Goal: Information Seeking & Learning: Learn about a topic

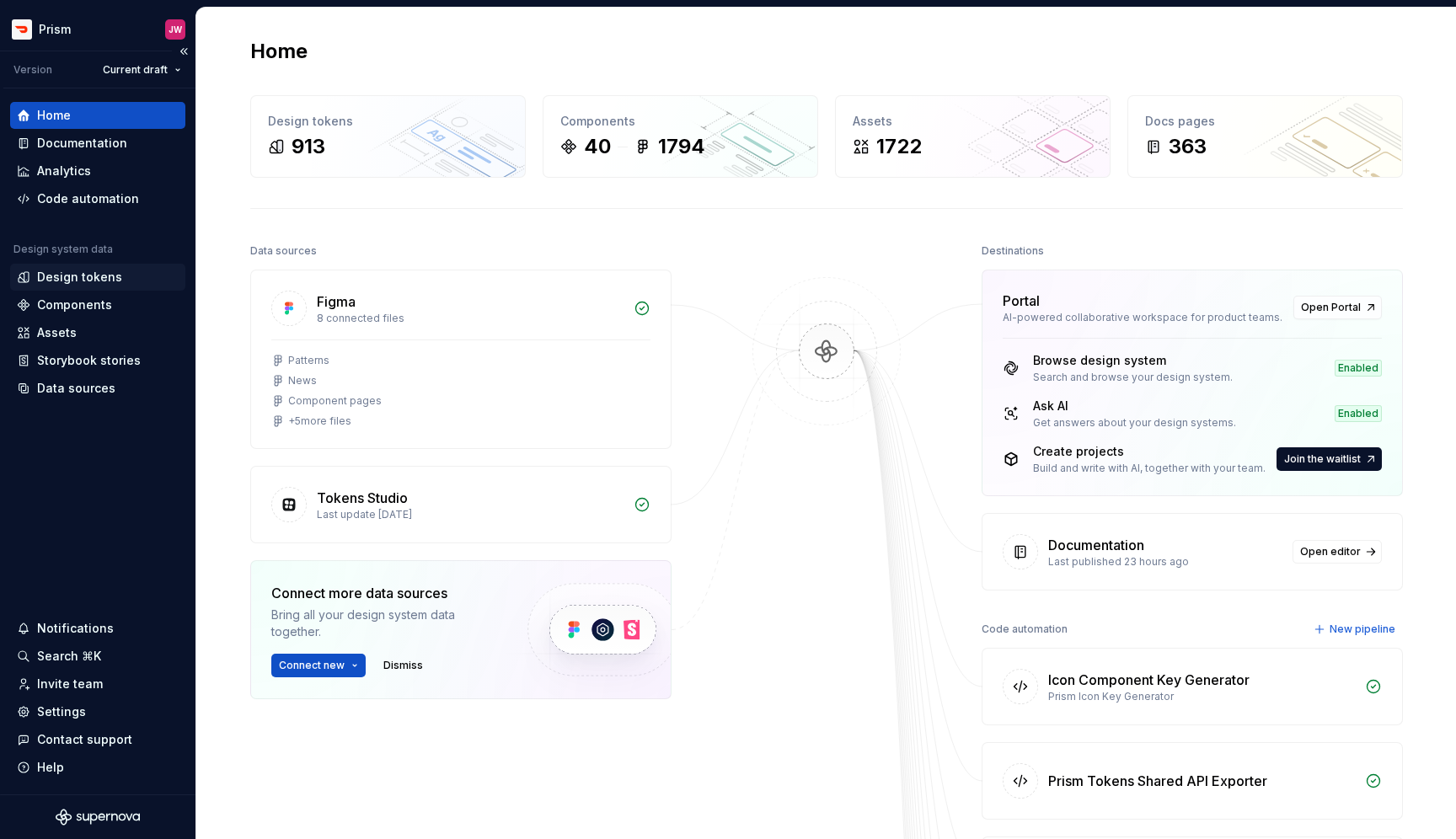
click at [102, 277] on div "Design tokens" at bounding box center [80, 276] width 85 height 17
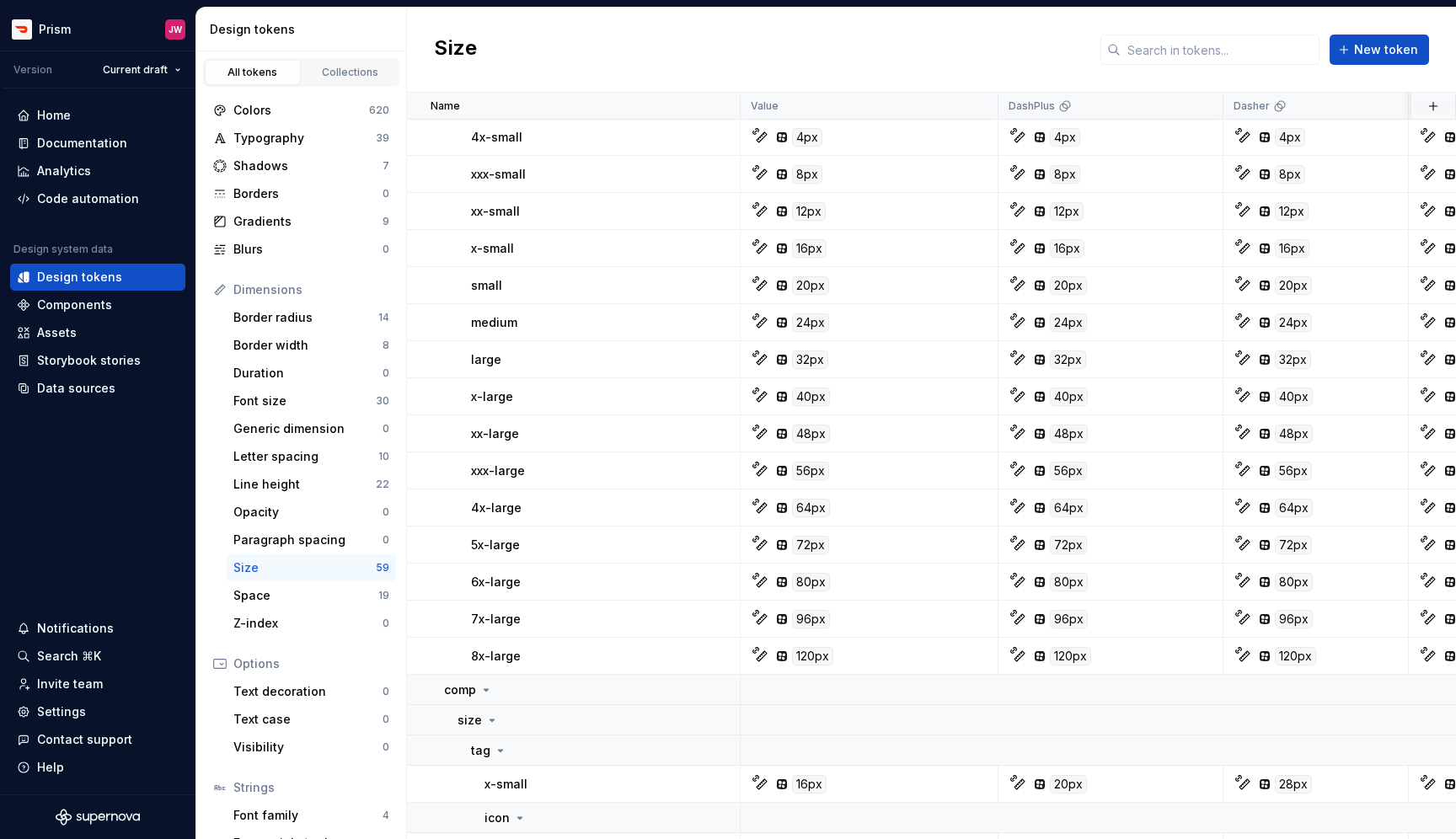
scroll to position [1771, 0]
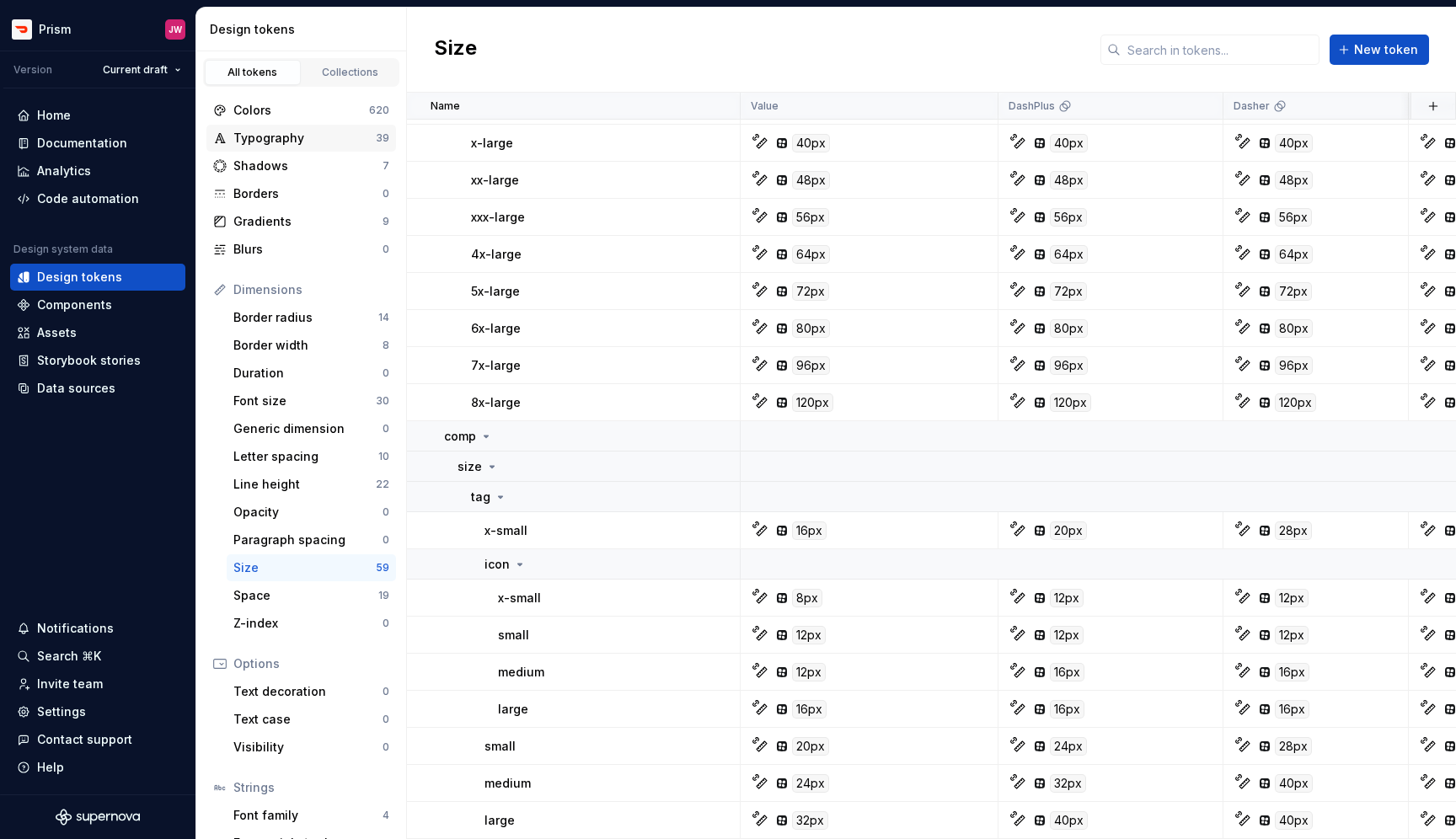
click at [302, 143] on div "Typography" at bounding box center [305, 137] width 142 height 17
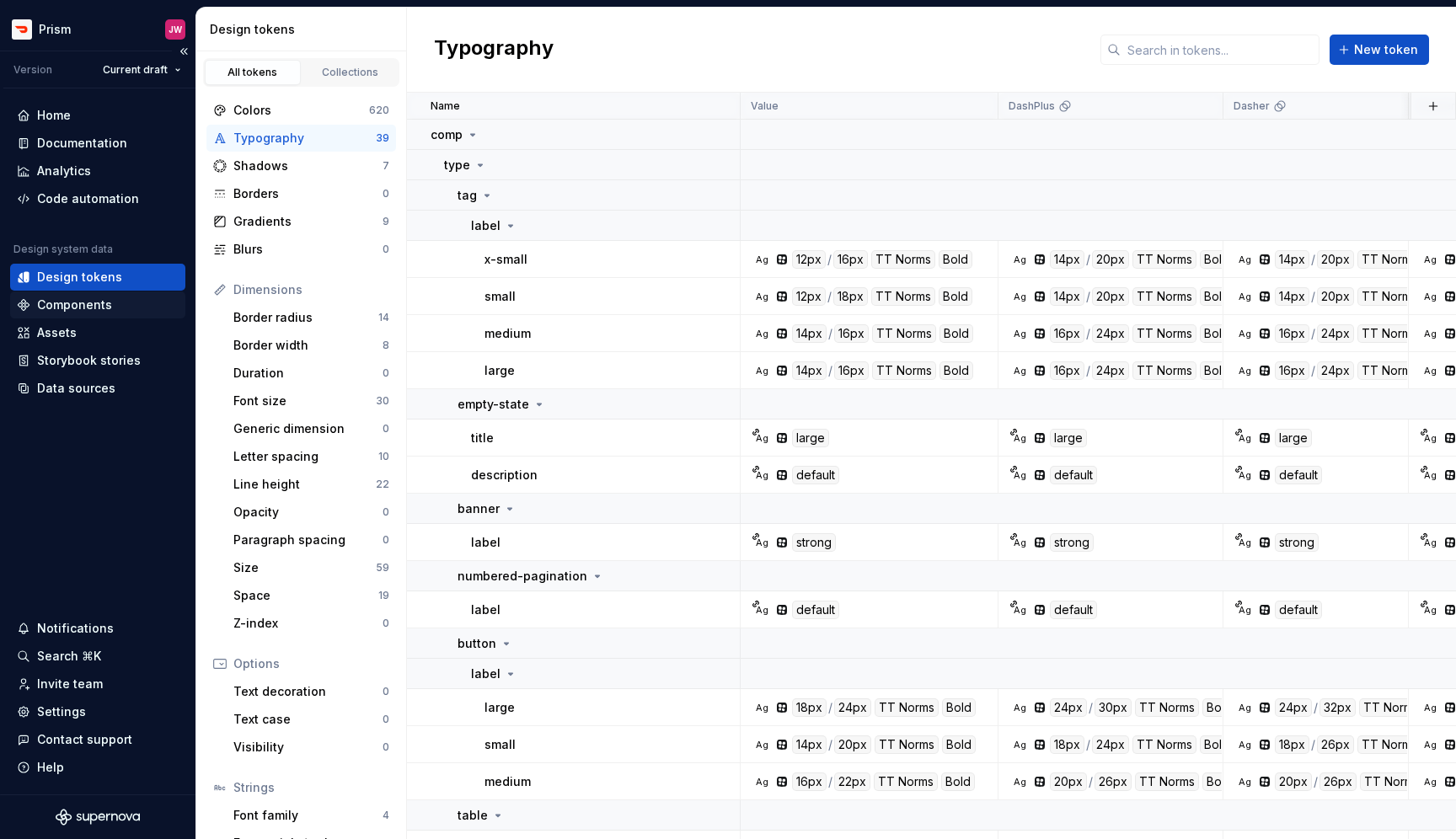
click at [99, 307] on div "Components" at bounding box center [75, 305] width 75 height 17
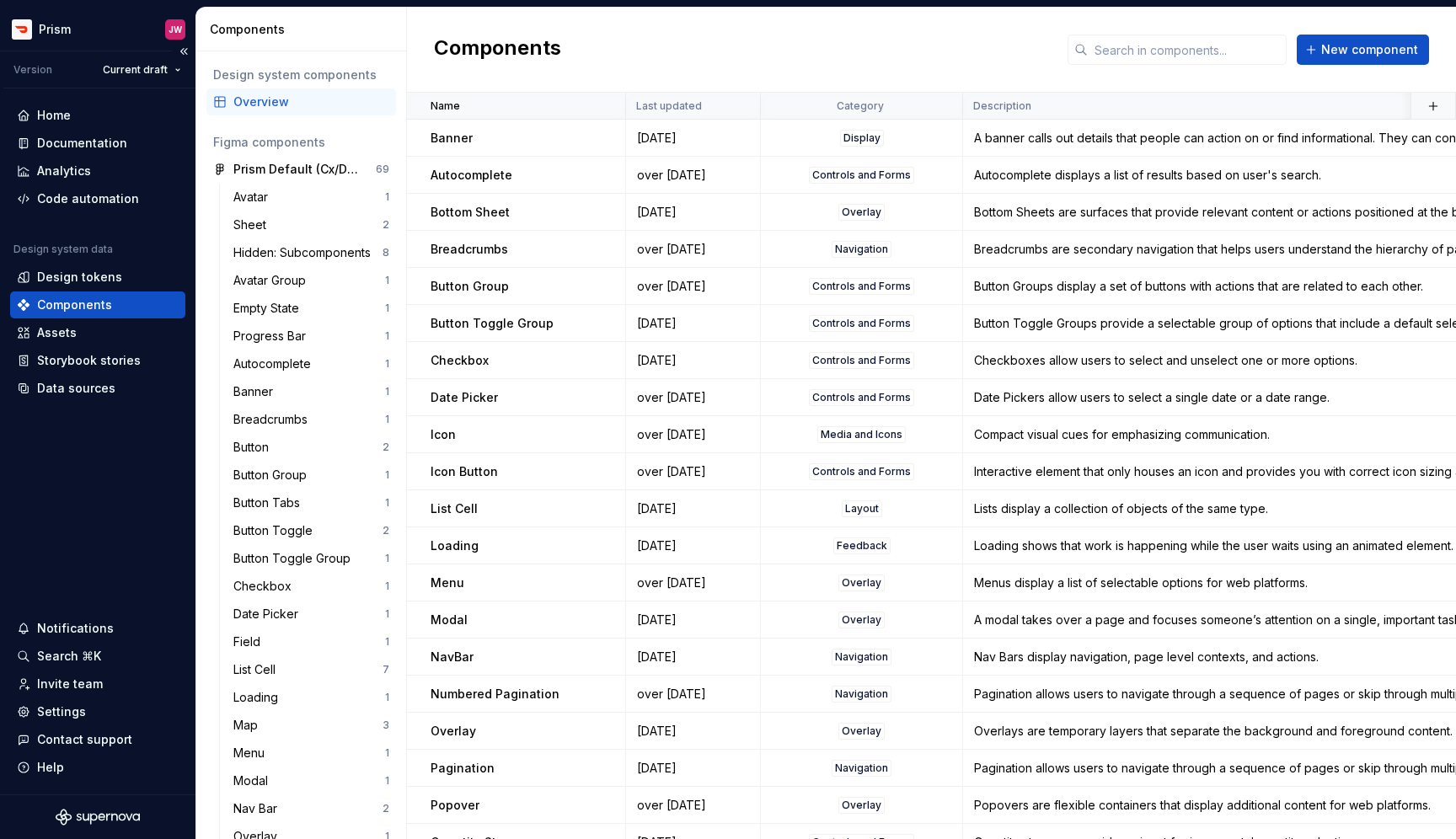
click at [110, 319] on div "Design system data Design tokens Components Assets Storybook stories Data sourc…" at bounding box center [98, 321] width 175 height 159
click at [102, 326] on div "Assets" at bounding box center [97, 333] width 161 height 17
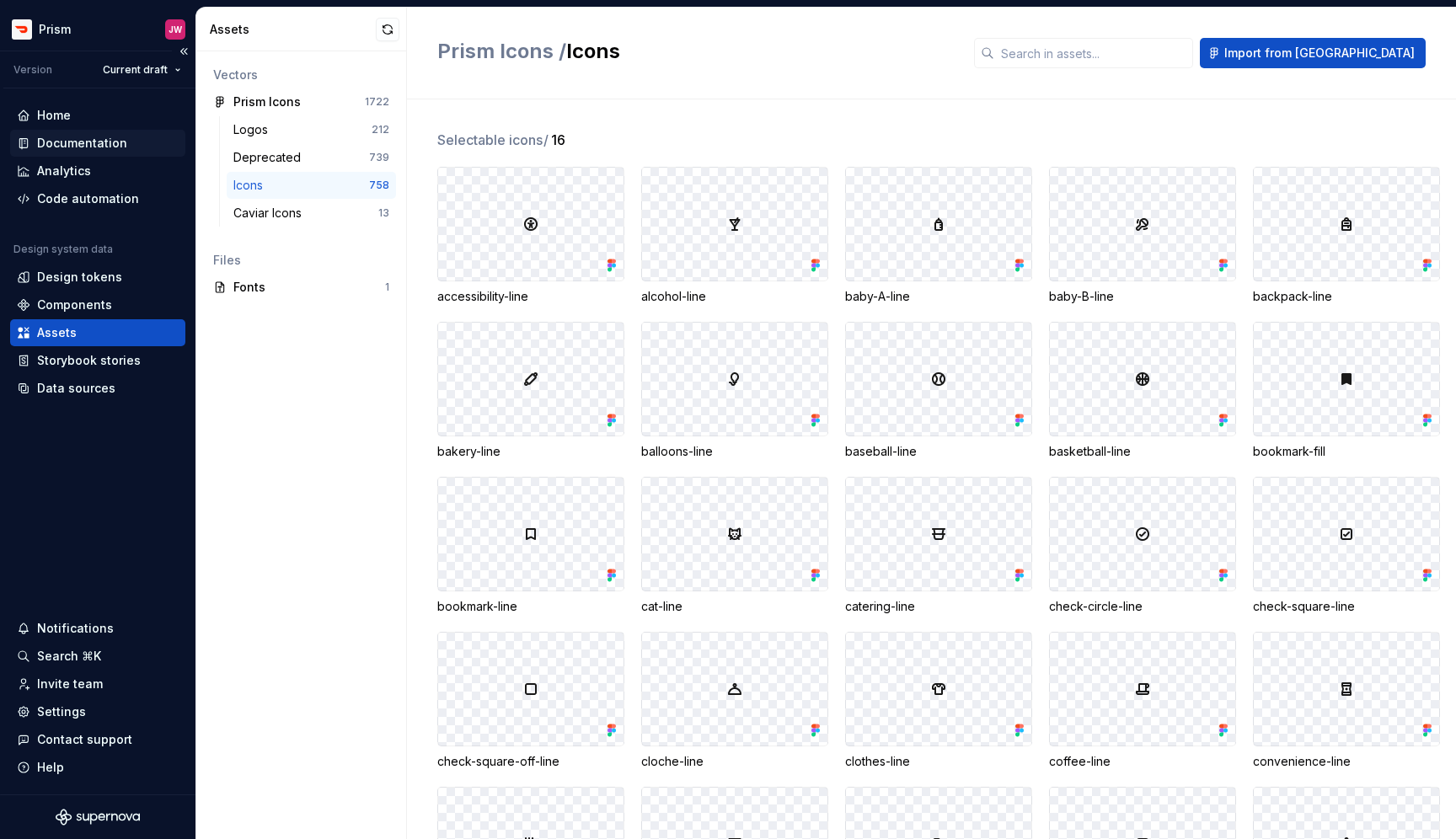
click at [104, 138] on div "Documentation" at bounding box center [82, 142] width 90 height 17
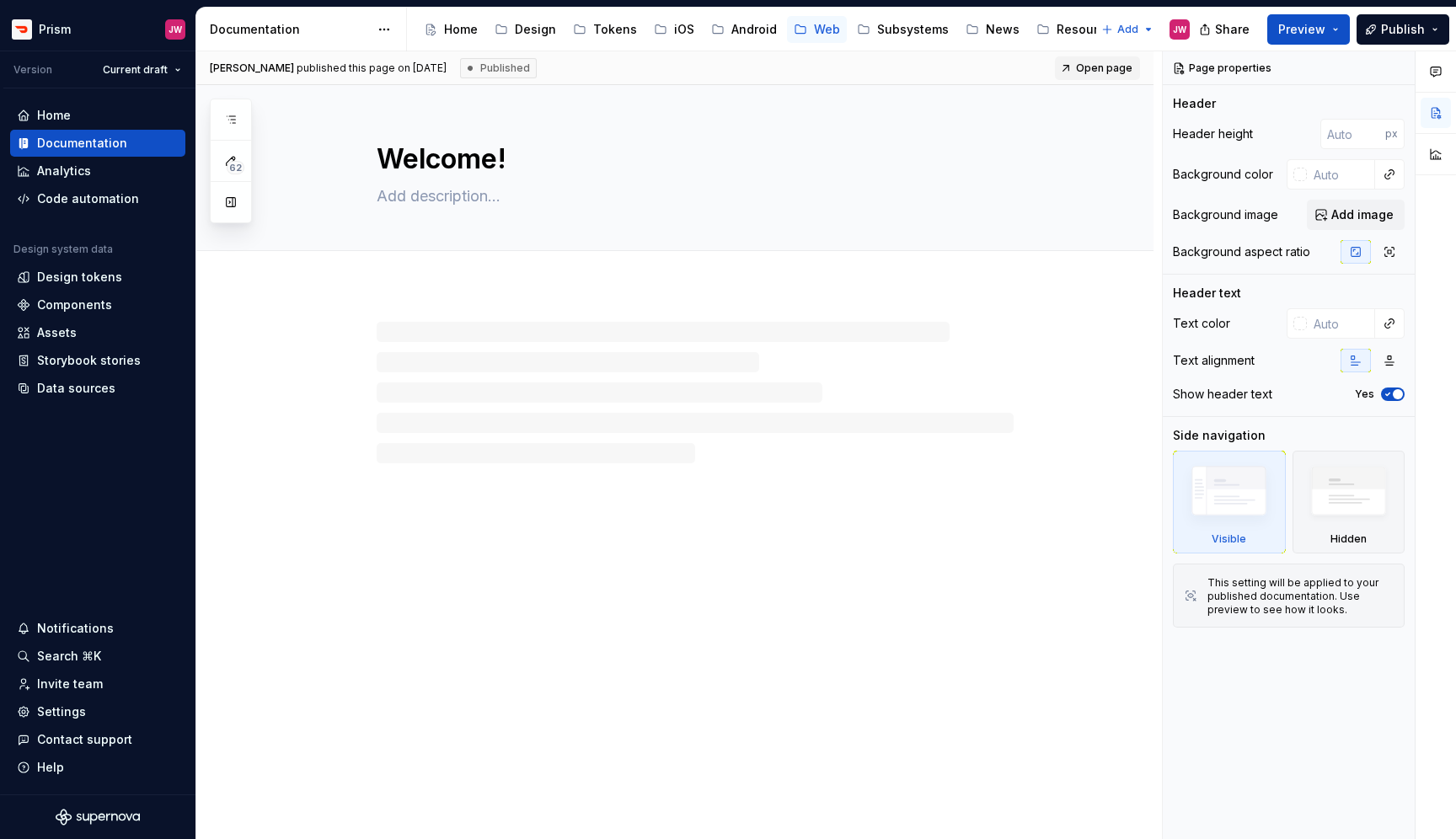
type textarea "*"
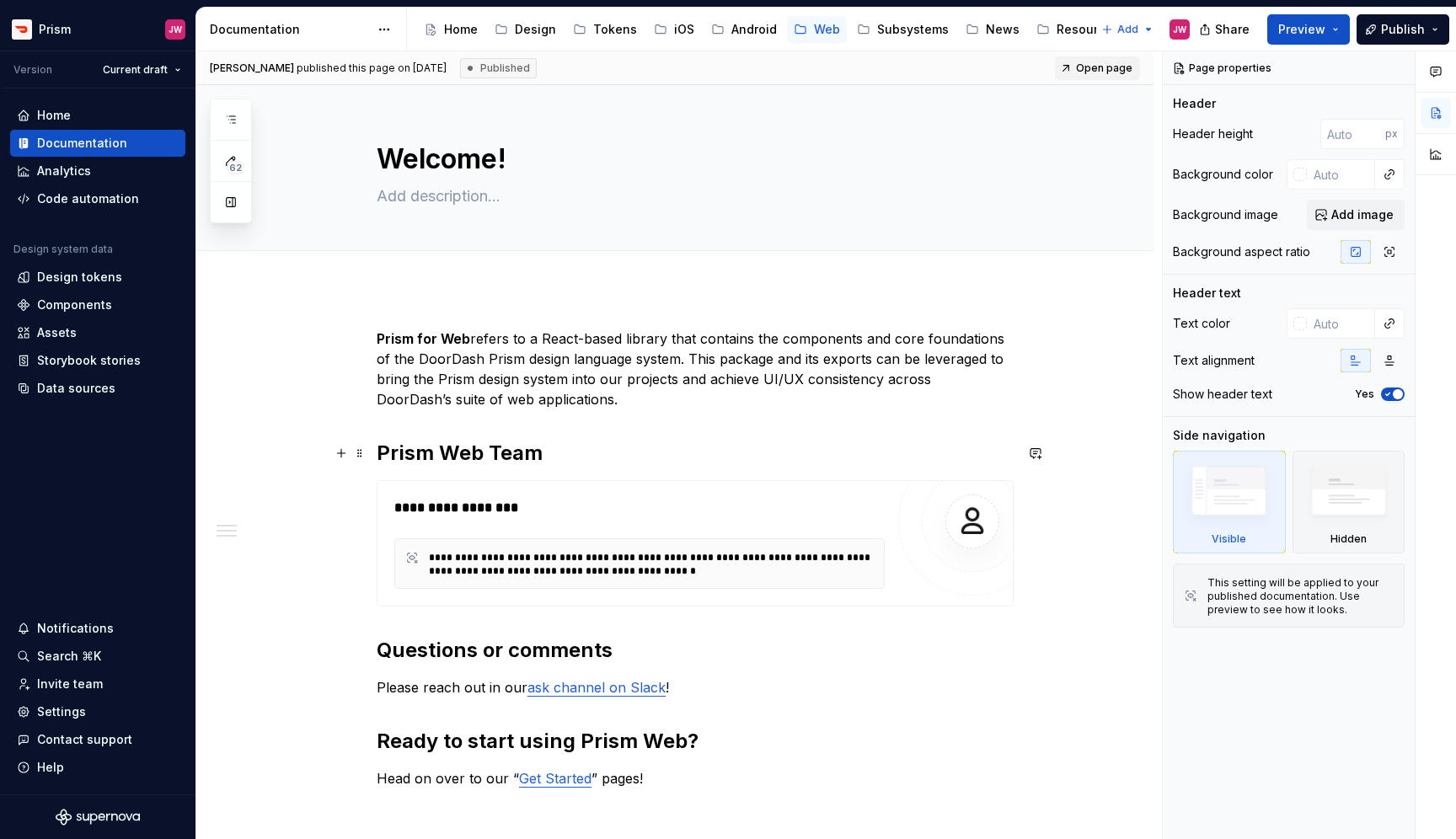
click at [626, 449] on h2 "Prism Web Team" at bounding box center [695, 453] width 636 height 27
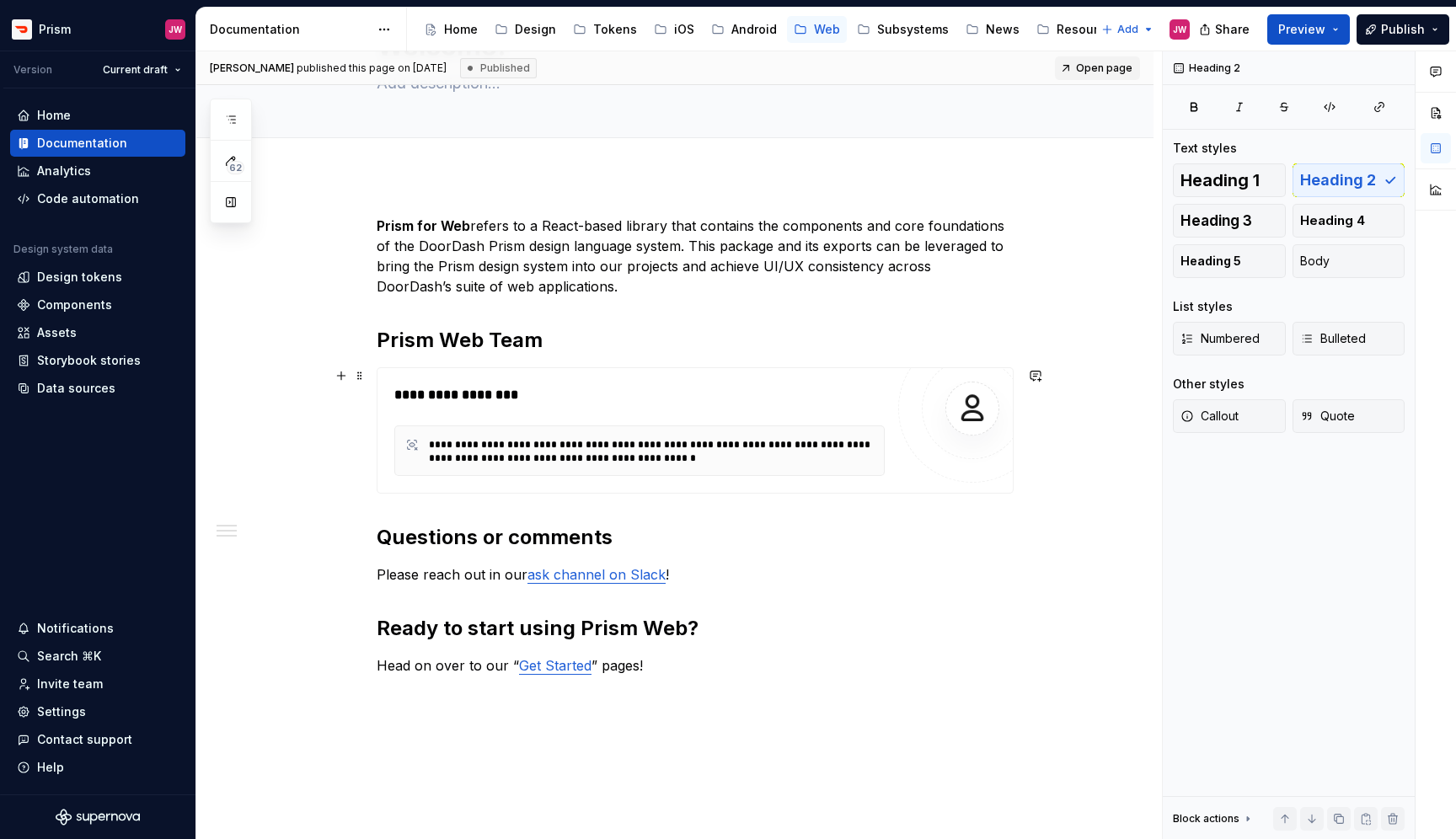
scroll to position [221, 0]
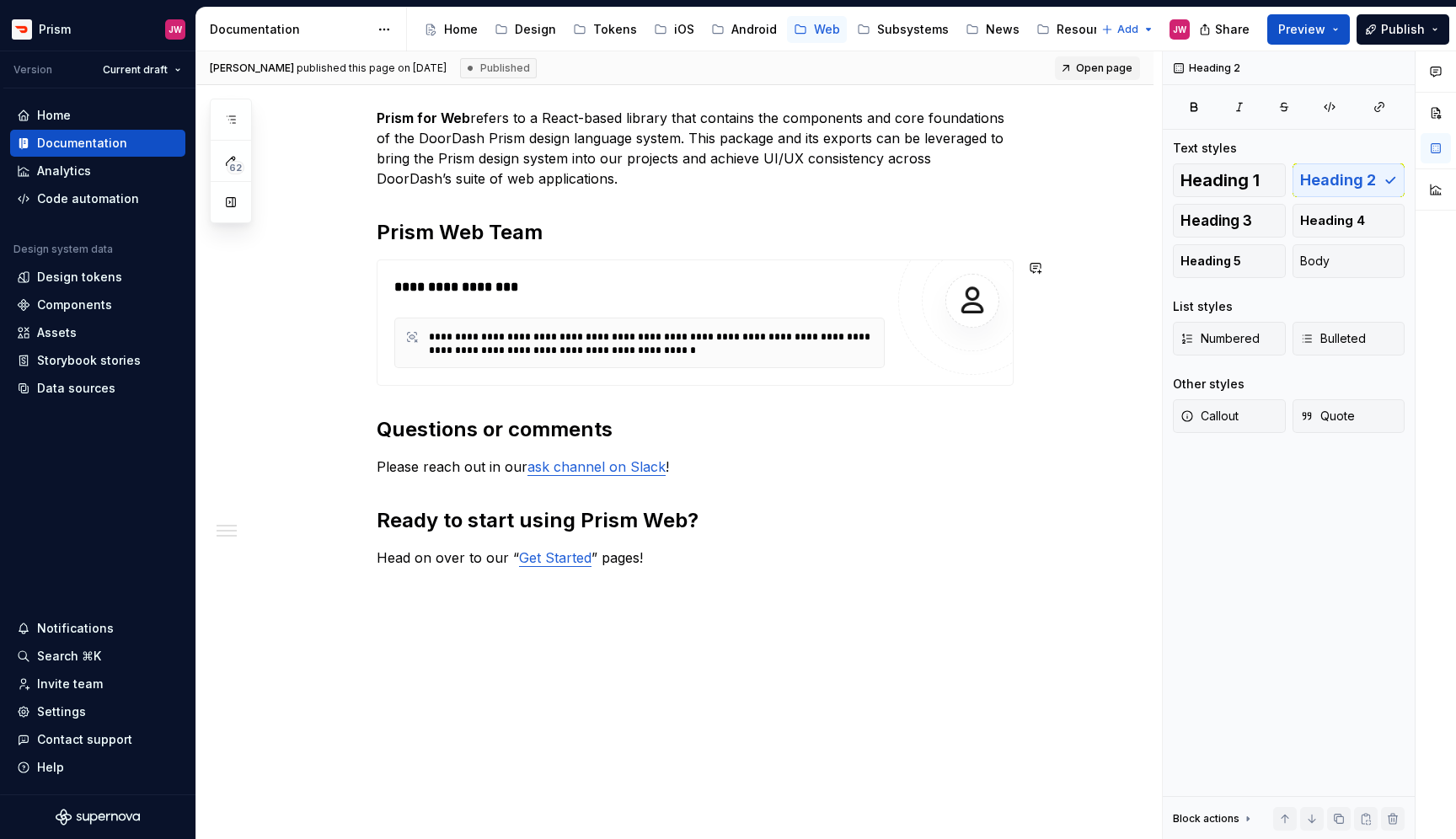
click at [636, 437] on h2 "Questions or comments" at bounding box center [695, 429] width 636 height 27
click at [485, 618] on div "**********" at bounding box center [675, 454] width 957 height 773
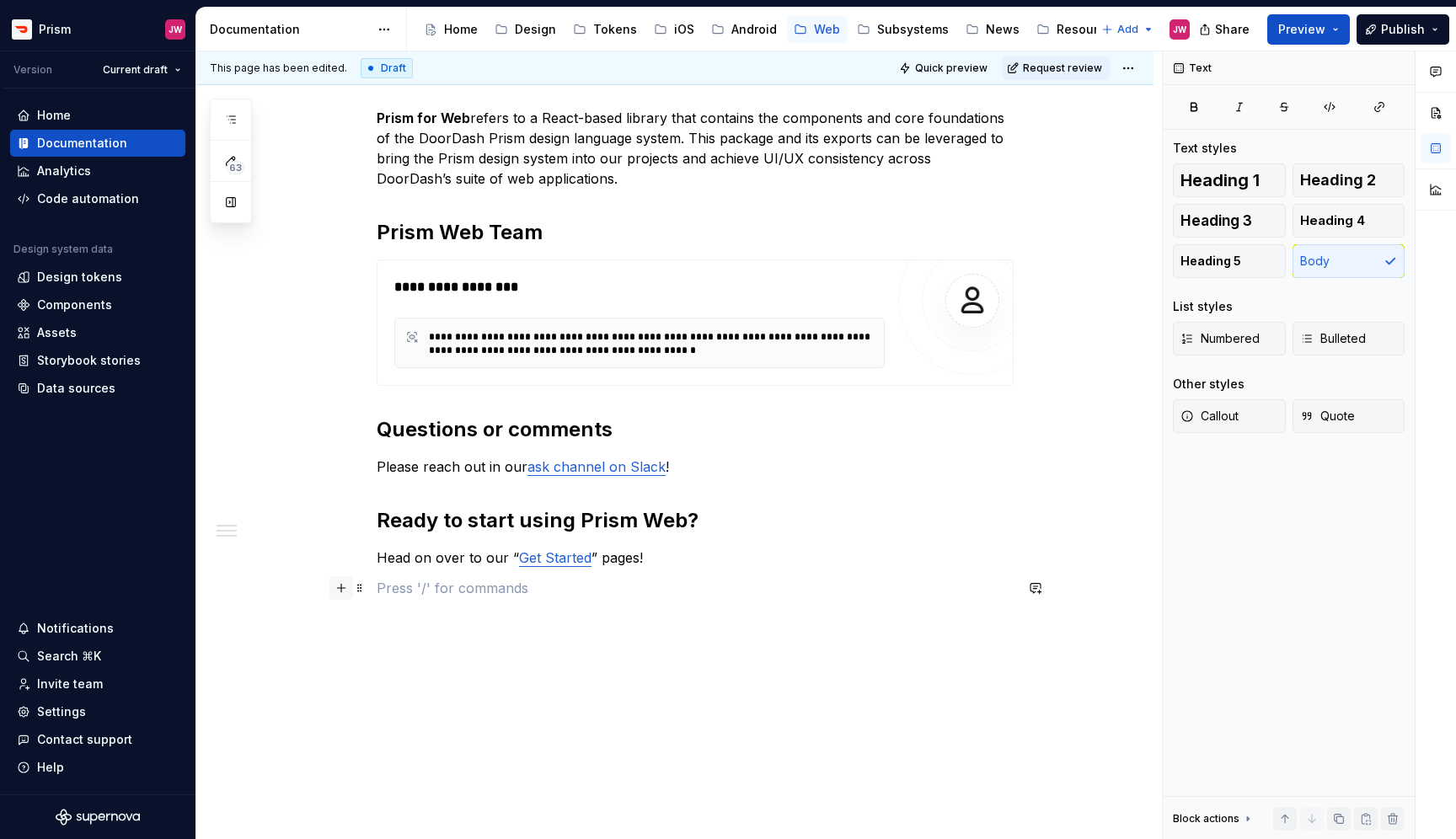
click at [343, 590] on button "button" at bounding box center [340, 588] width 23 height 23
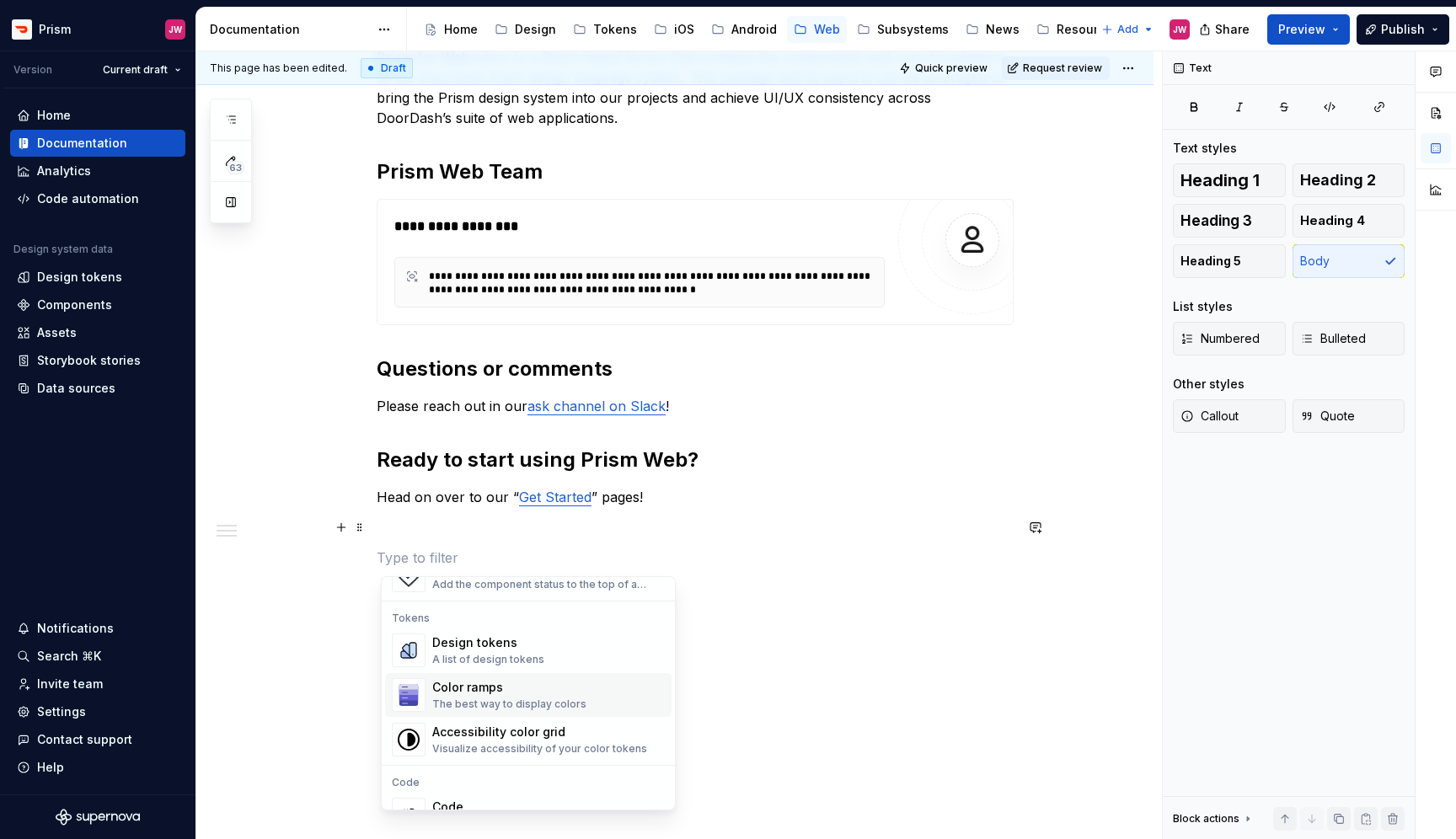
scroll to position [1752, 0]
click at [542, 632] on div "Design tokens A list of design tokens" at bounding box center [549, 649] width 233 height 34
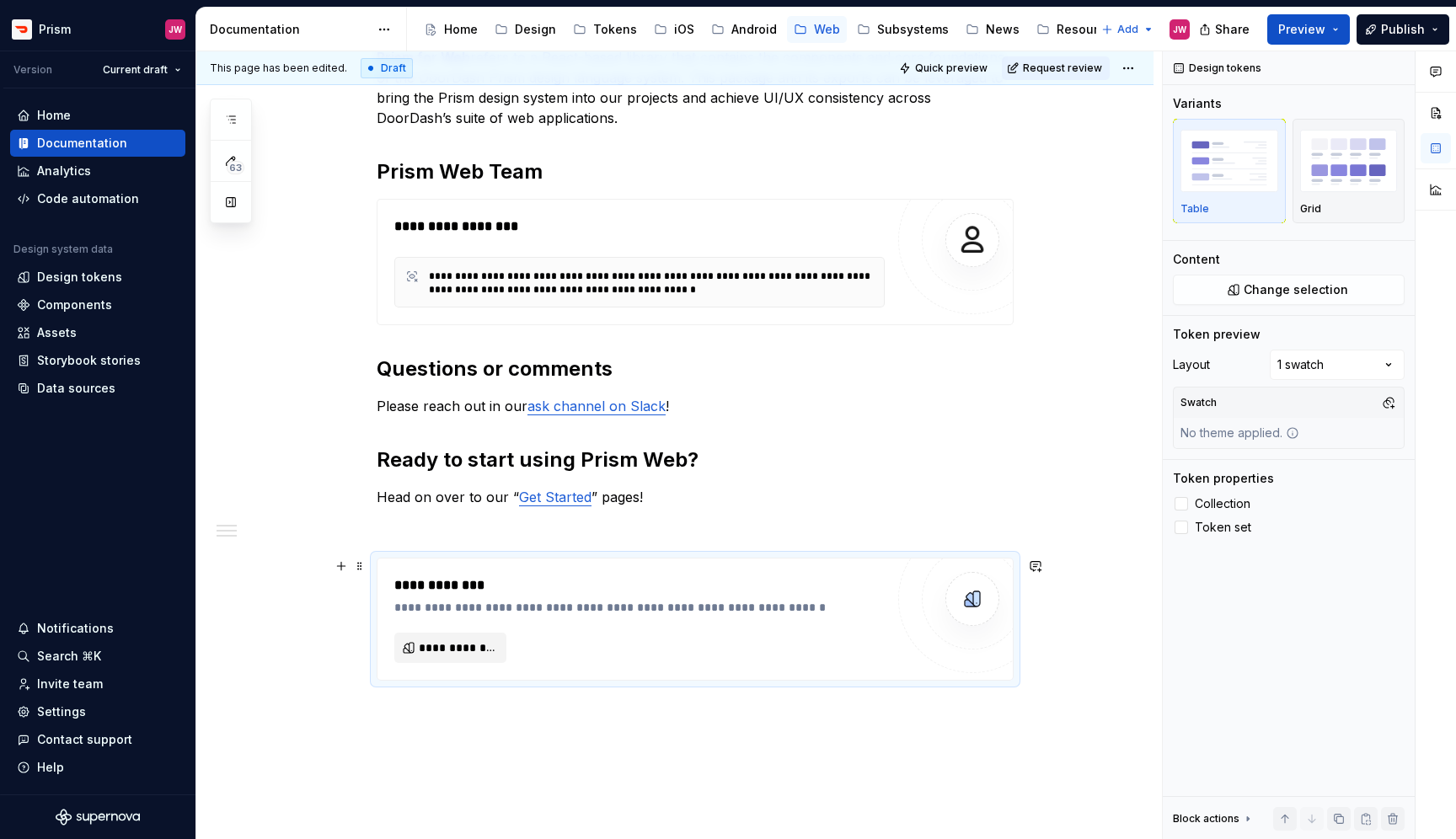
click at [480, 644] on span "**********" at bounding box center [457, 647] width 76 height 17
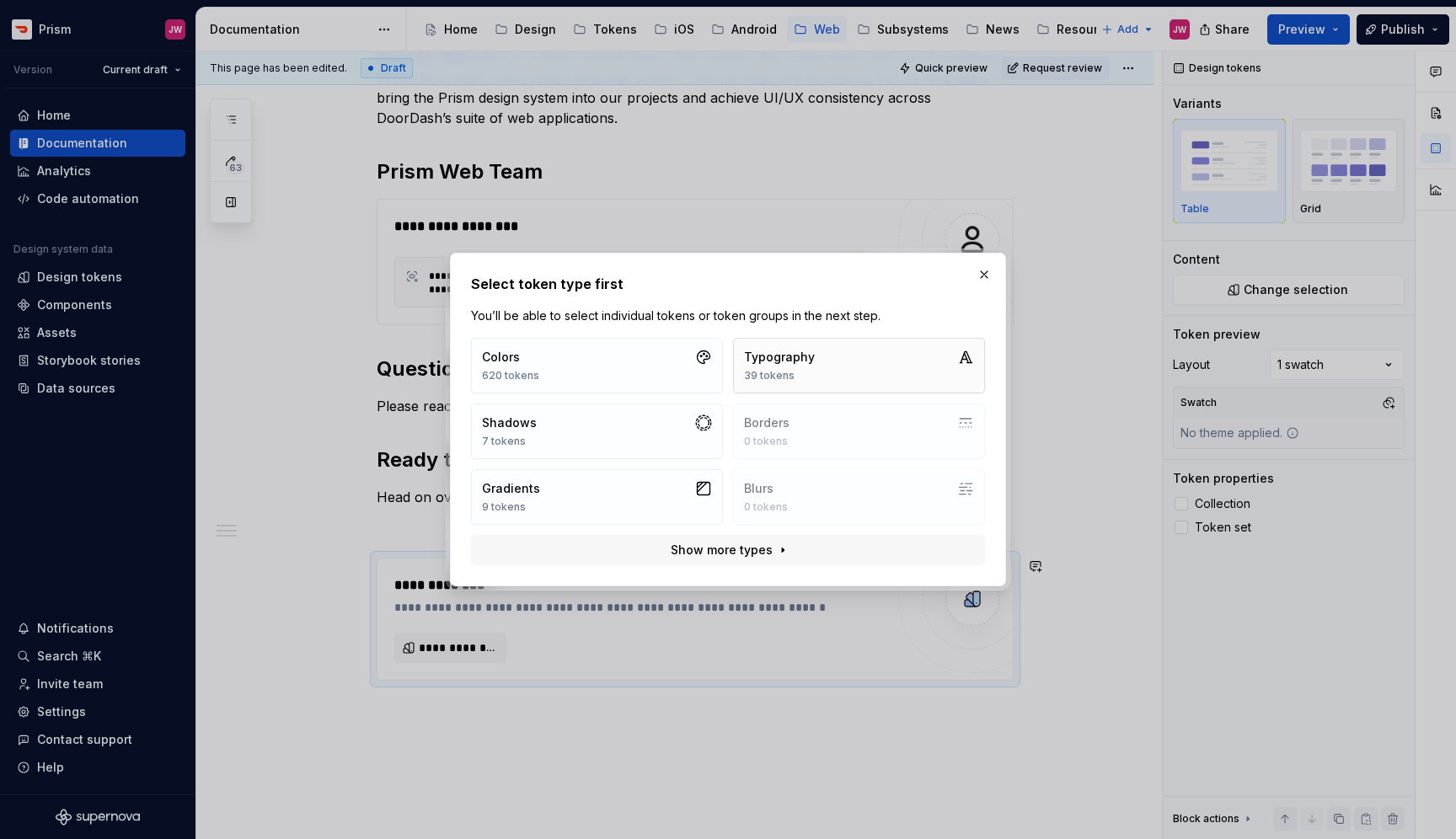
click at [868, 362] on button "Typography 39 tokens" at bounding box center [859, 366] width 252 height 56
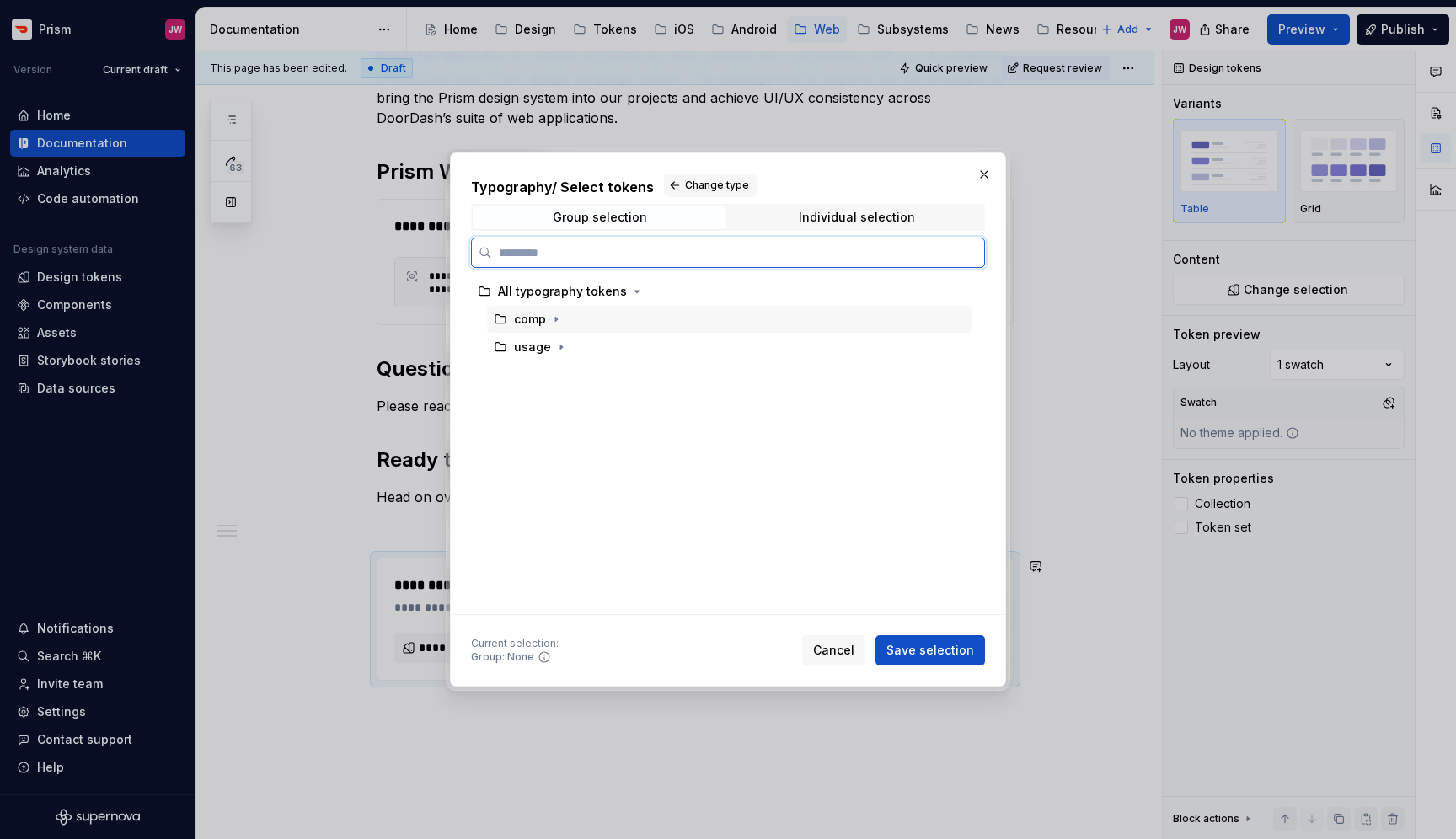
click at [570, 322] on div "comp" at bounding box center [729, 319] width 484 height 27
click at [553, 321] on icon "button" at bounding box center [557, 320] width 14 height 14
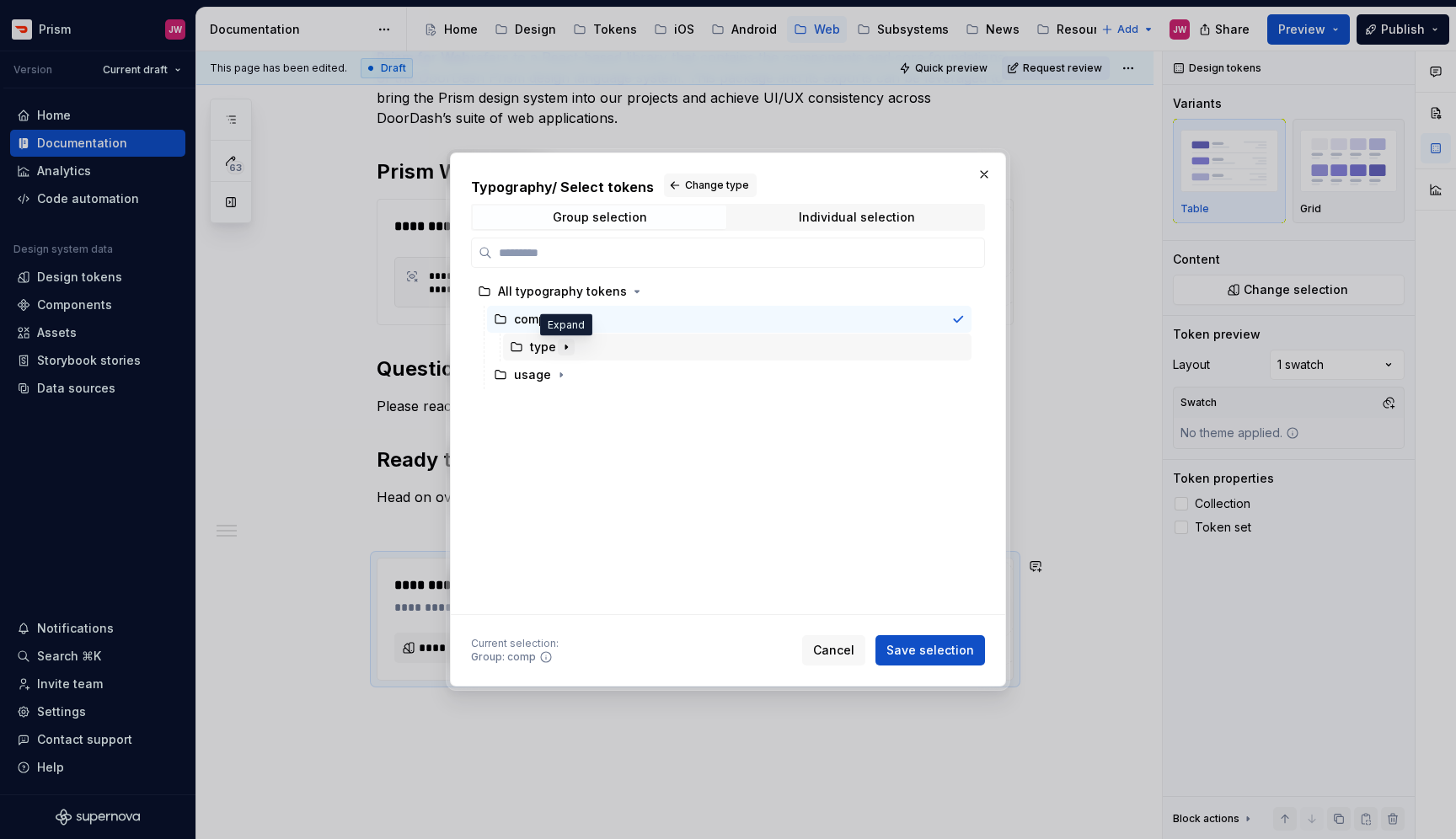
click at [561, 342] on icon "button" at bounding box center [566, 347] width 14 height 14
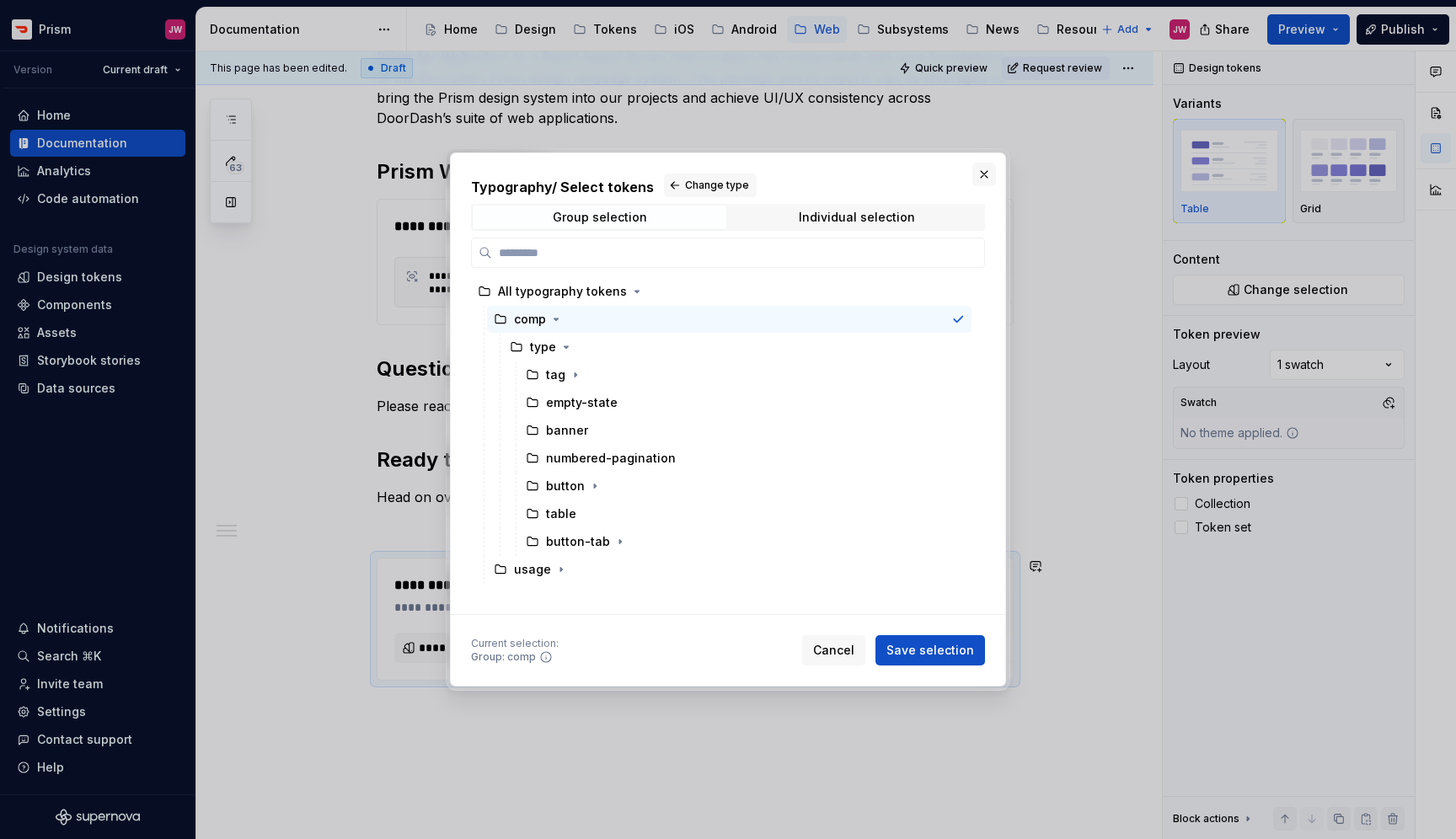
click at [985, 169] on button "button" at bounding box center [984, 174] width 23 height 23
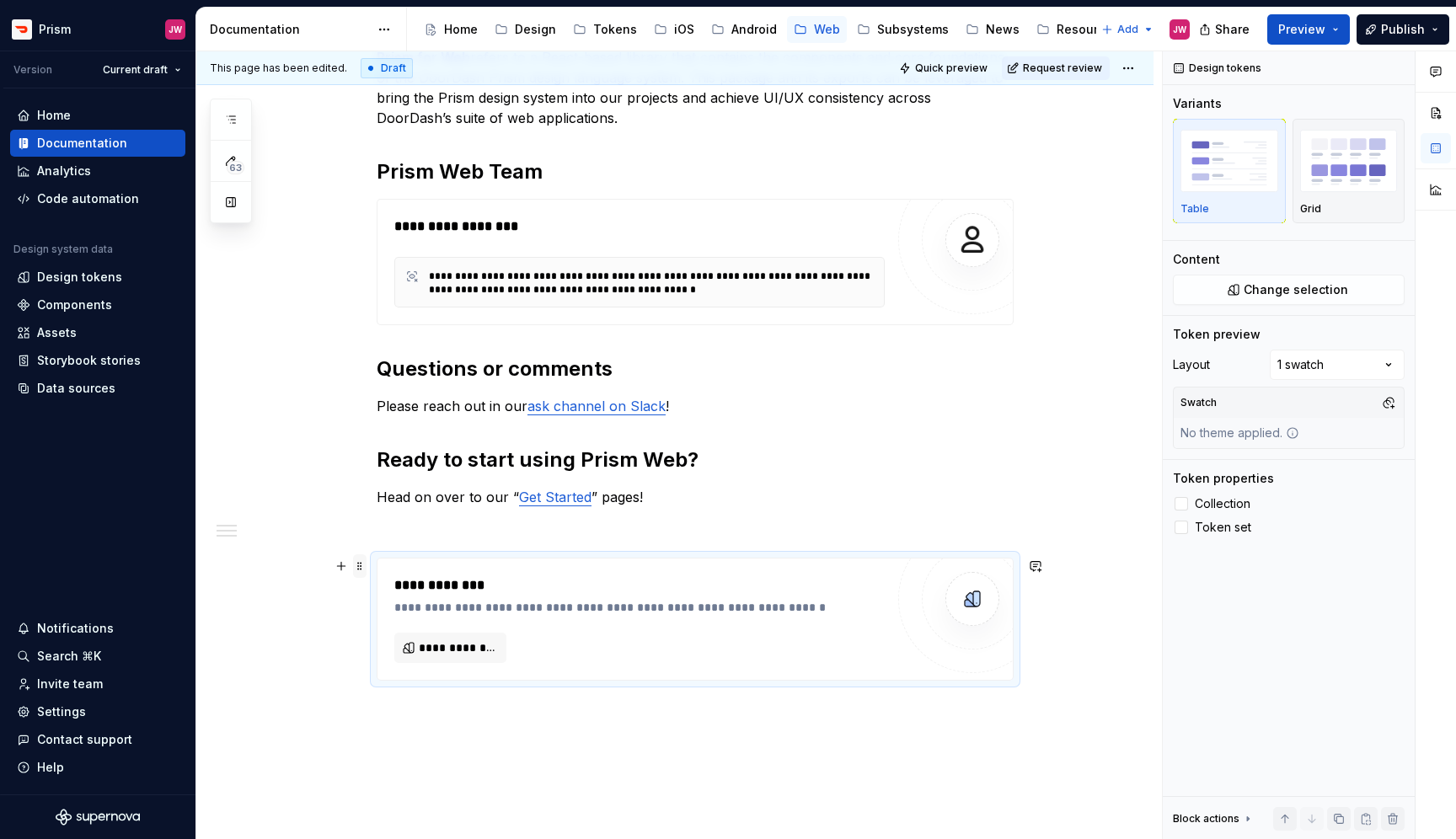
click at [362, 571] on span at bounding box center [360, 565] width 14 height 23
click at [405, 721] on div "Delete" at bounding box center [443, 715] width 109 height 17
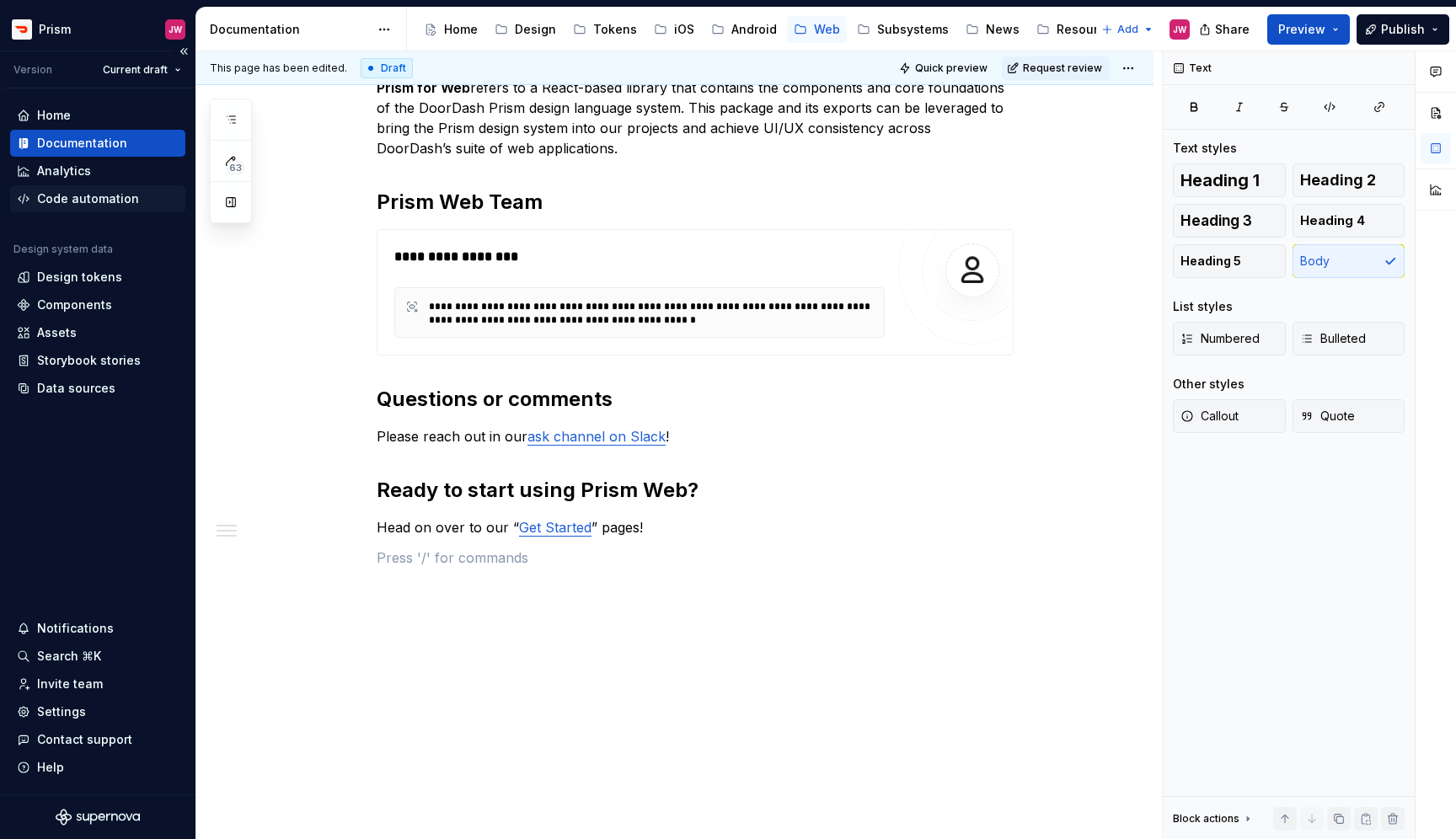
click at [92, 196] on div "Code automation" at bounding box center [88, 198] width 102 height 17
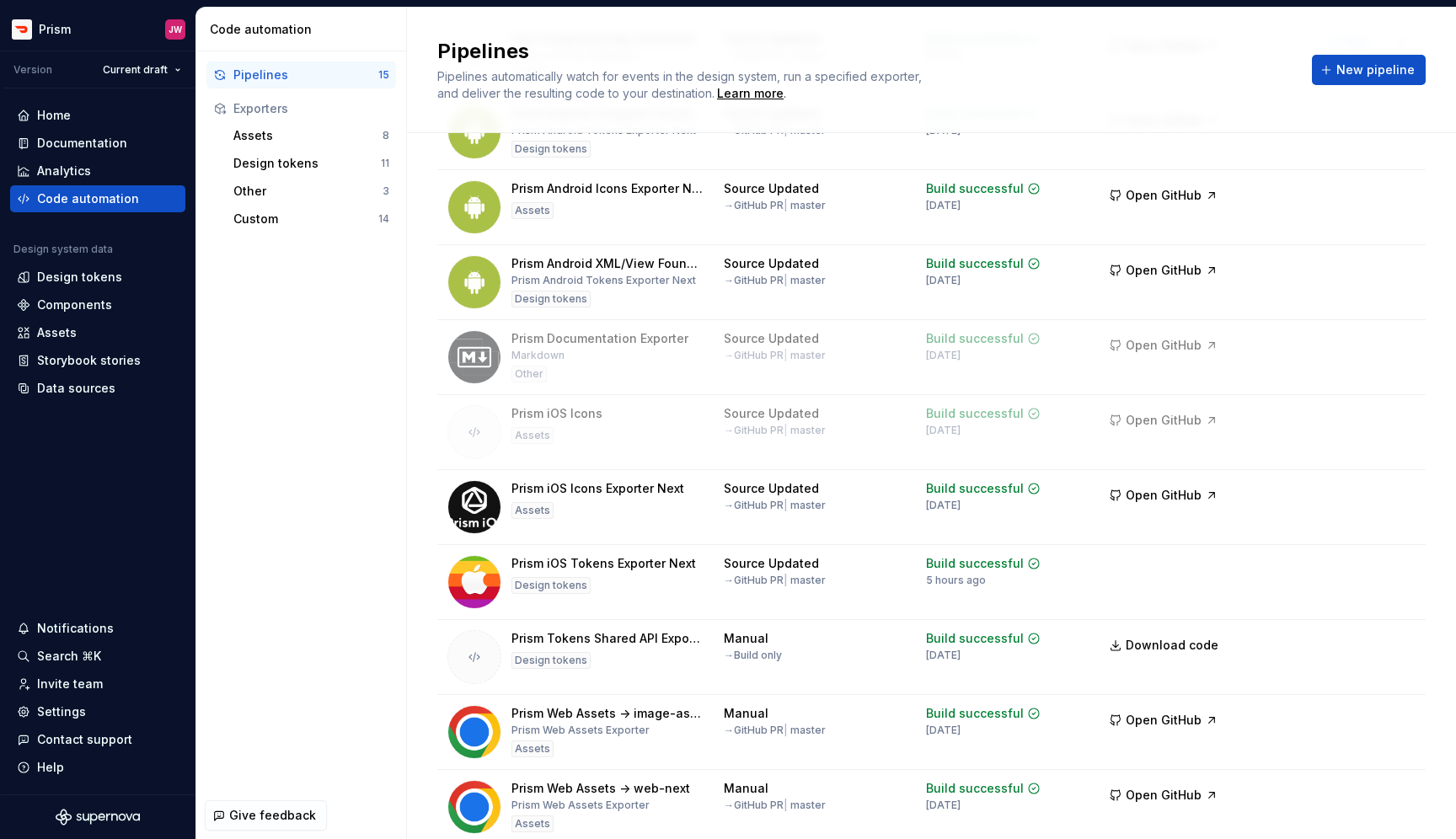
scroll to position [540, 0]
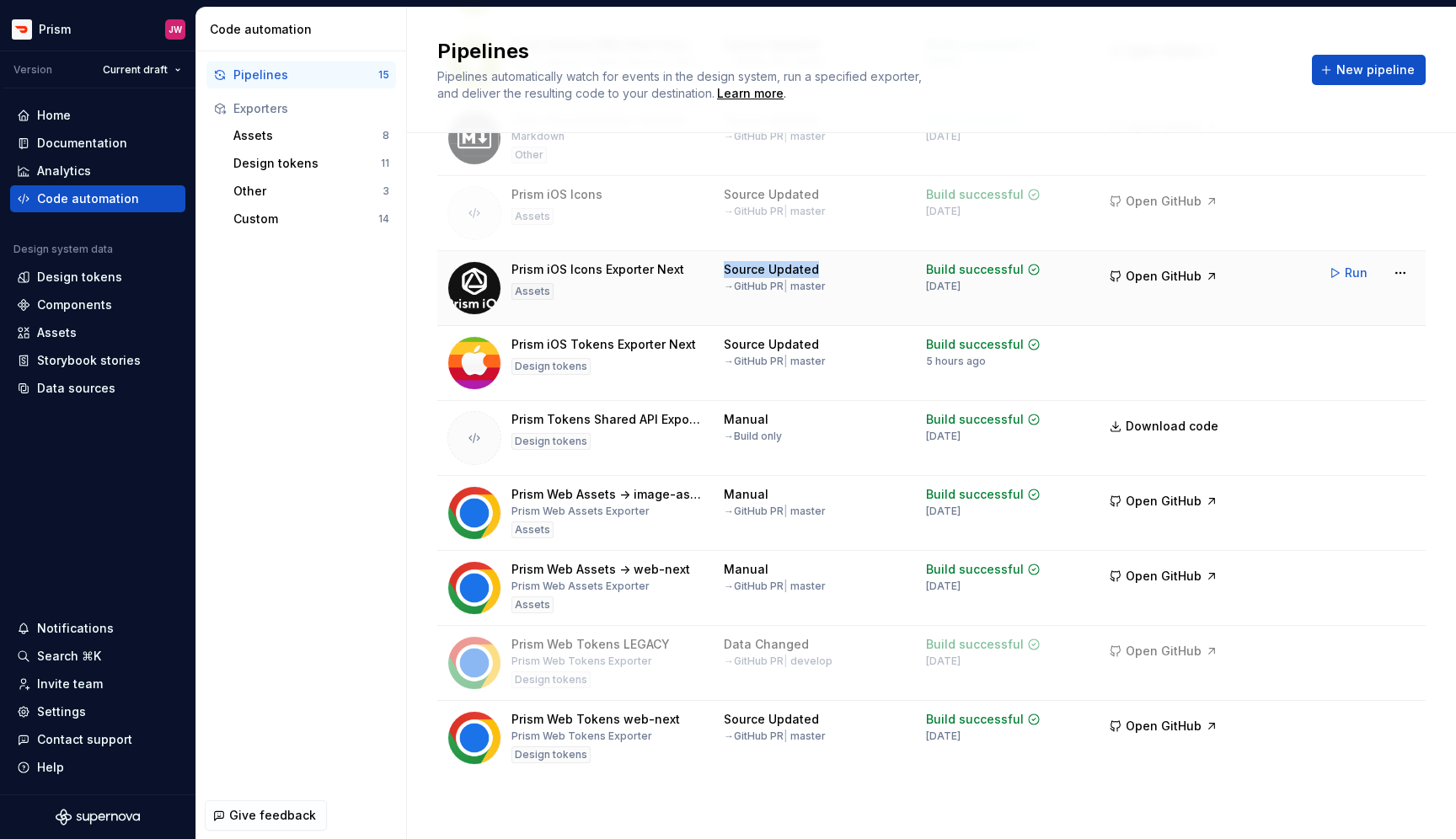
drag, startPoint x: 816, startPoint y: 268, endPoint x: 714, endPoint y: 270, distance: 102.0
click at [714, 270] on td "Source Updated → GitHub PR | master" at bounding box center [814, 288] width 202 height 75
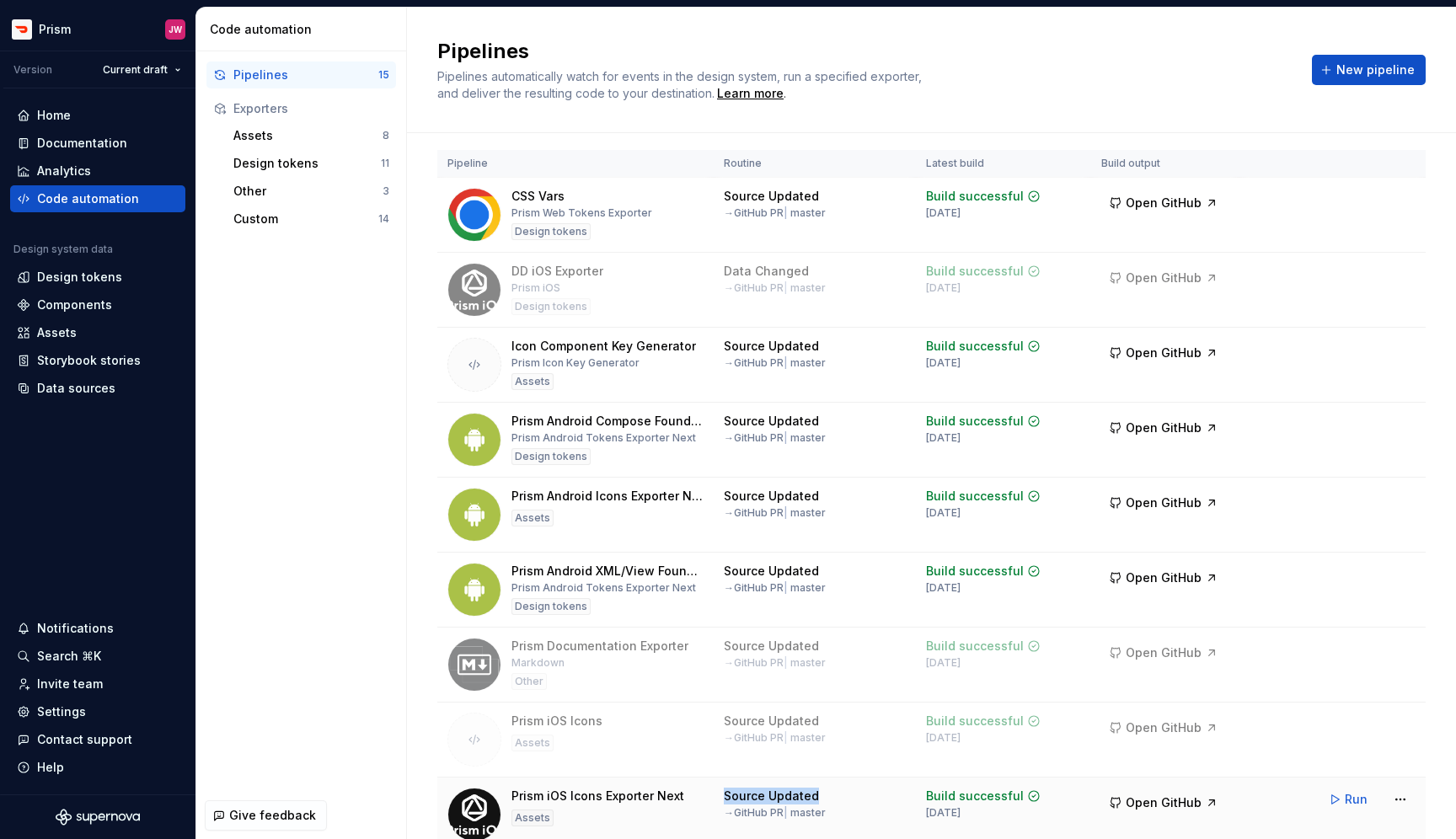
scroll to position [0, 0]
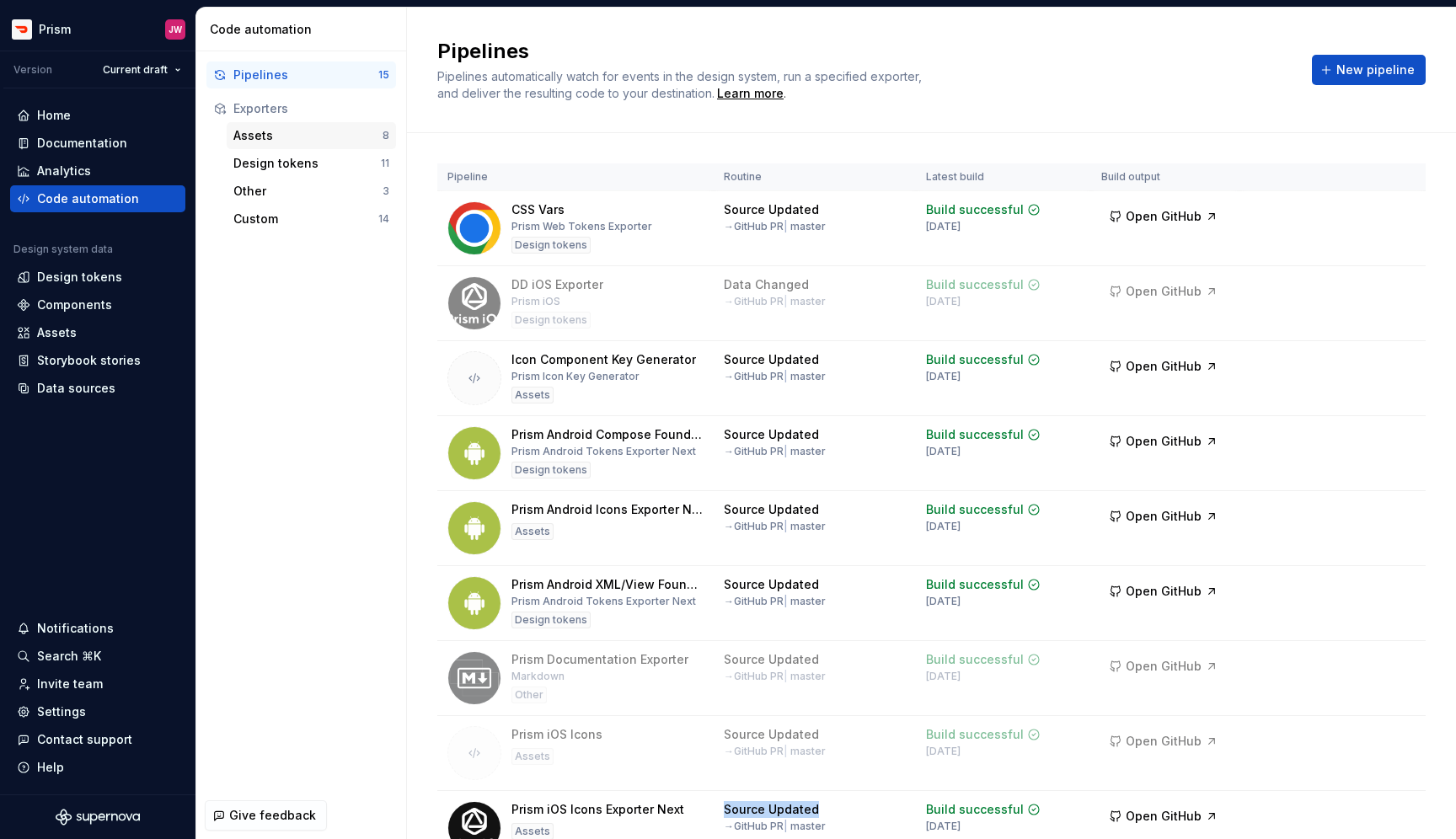
click at [280, 135] on div "Assets" at bounding box center [308, 135] width 149 height 17
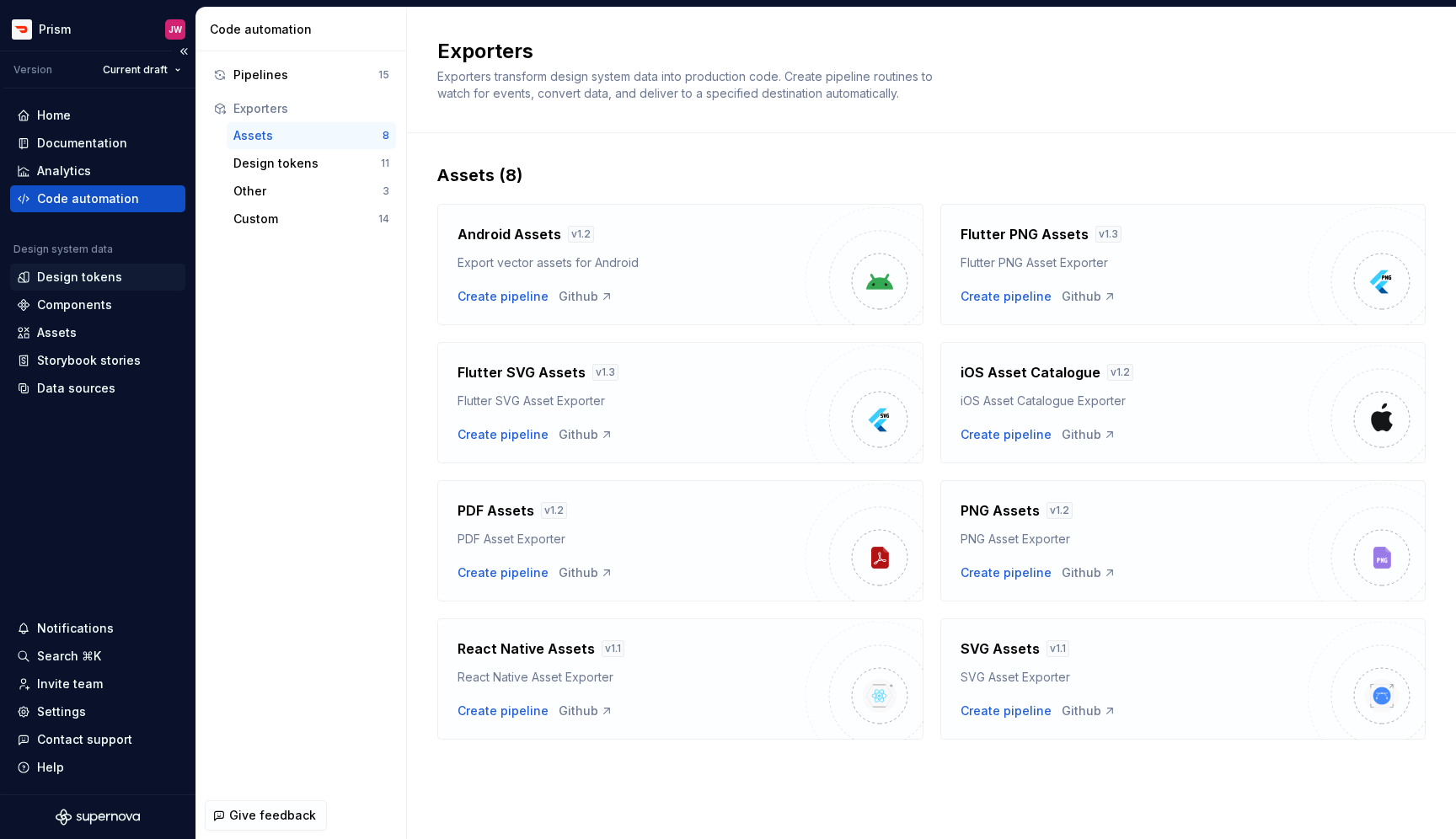
click at [104, 272] on div "Design tokens" at bounding box center [80, 276] width 85 height 17
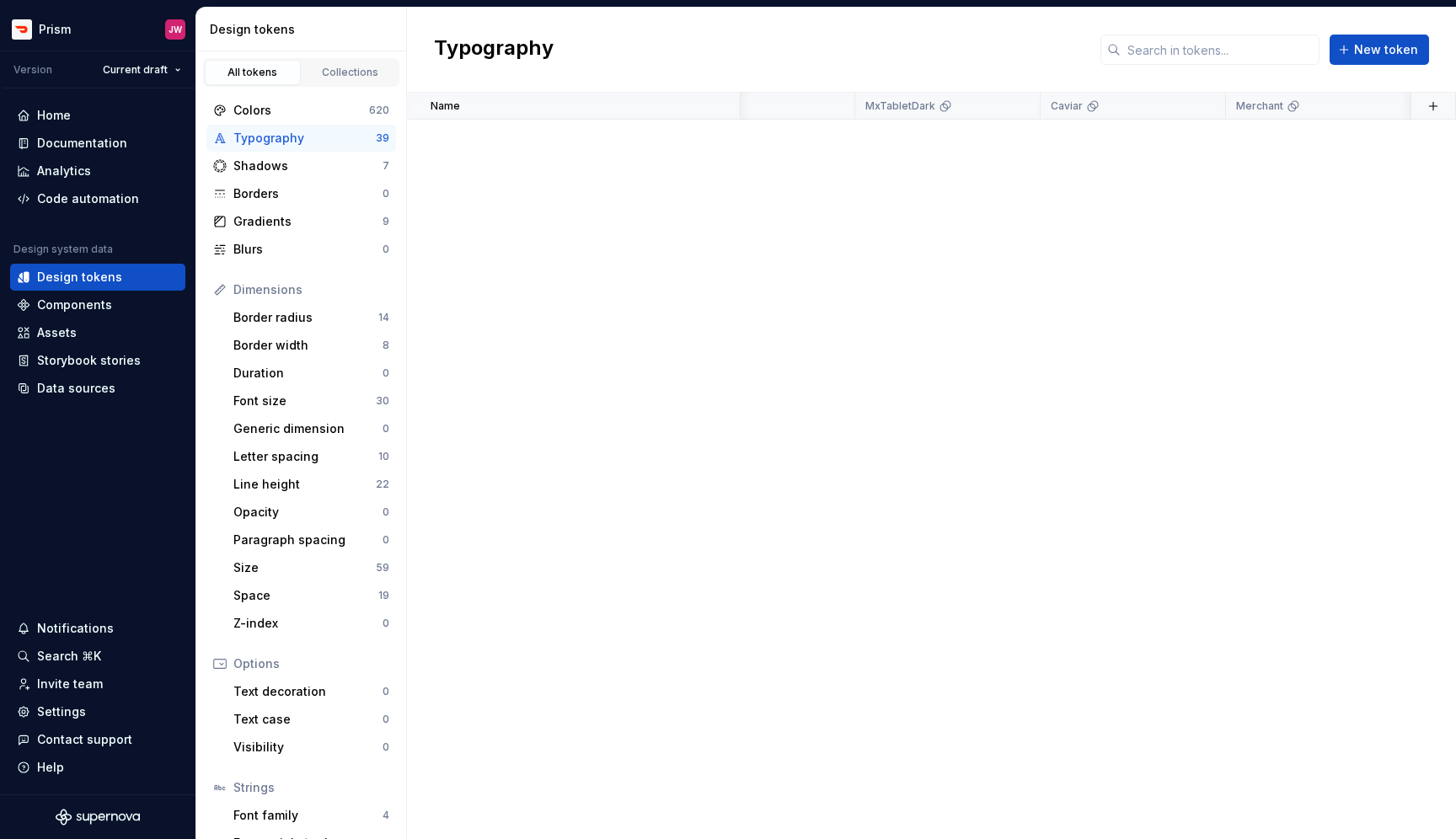
scroll to position [0, 3433]
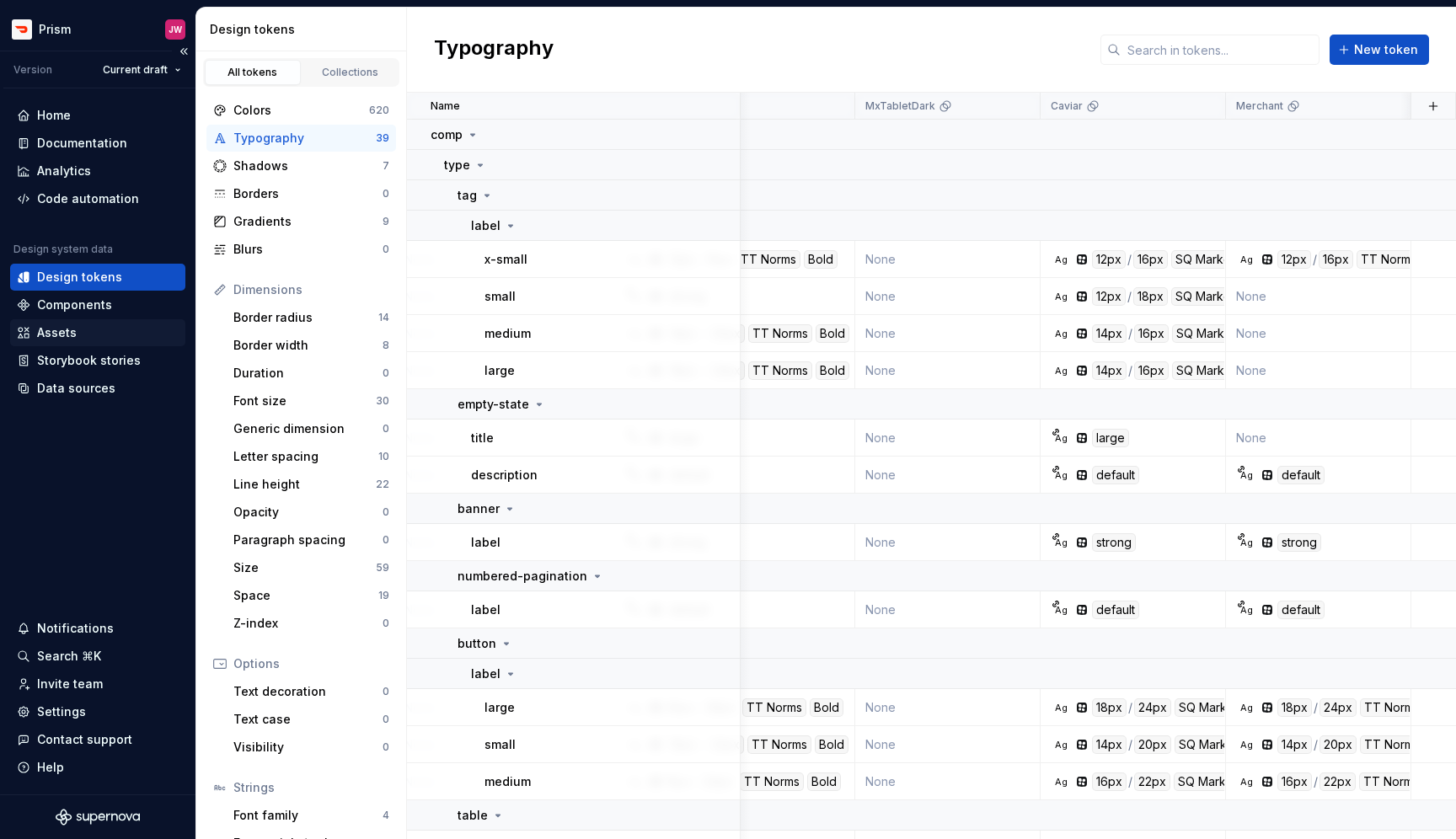
click at [70, 338] on div "Assets" at bounding box center [57, 333] width 40 height 17
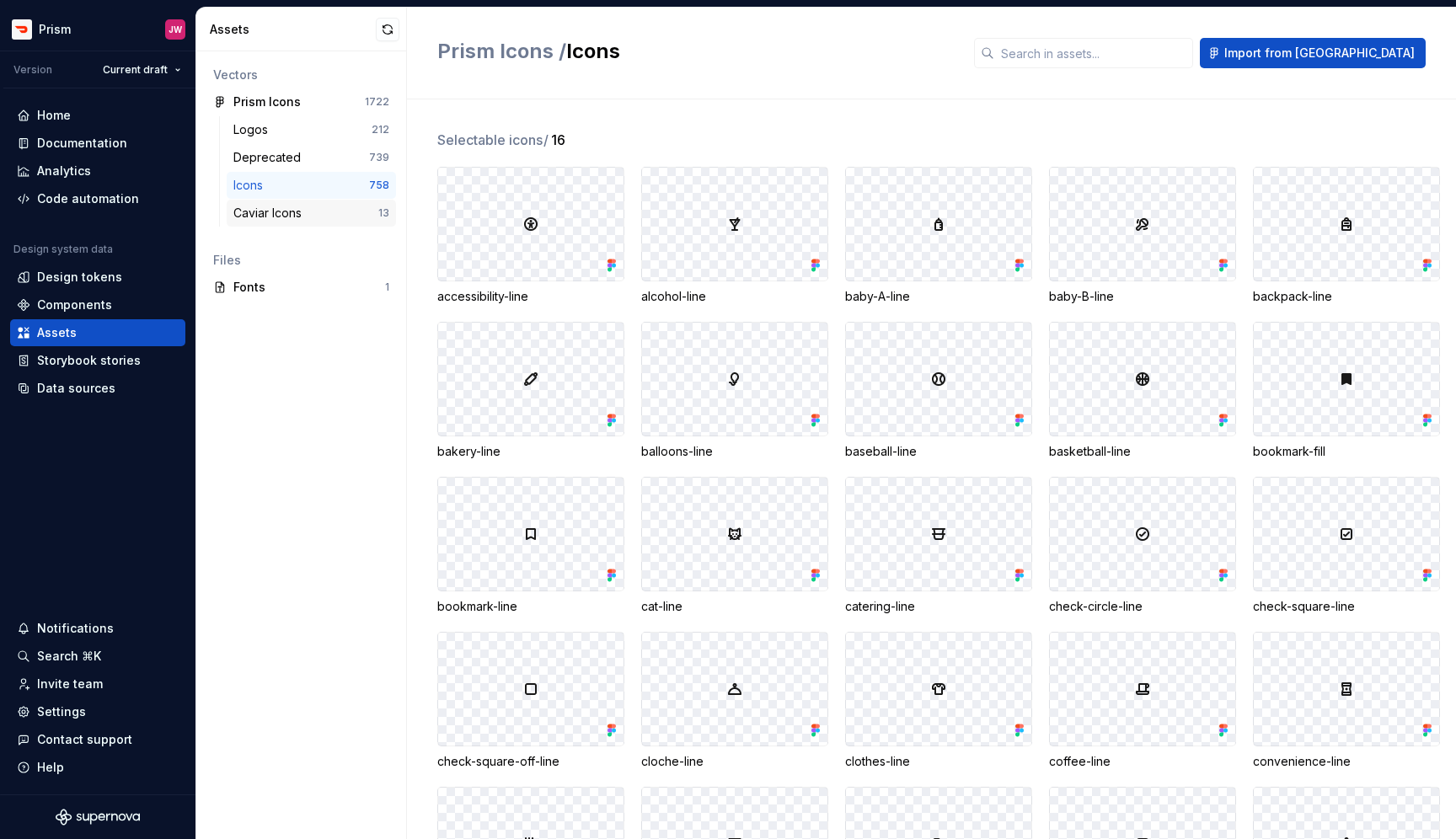
click at [285, 217] on div "Caviar Icons" at bounding box center [271, 213] width 75 height 17
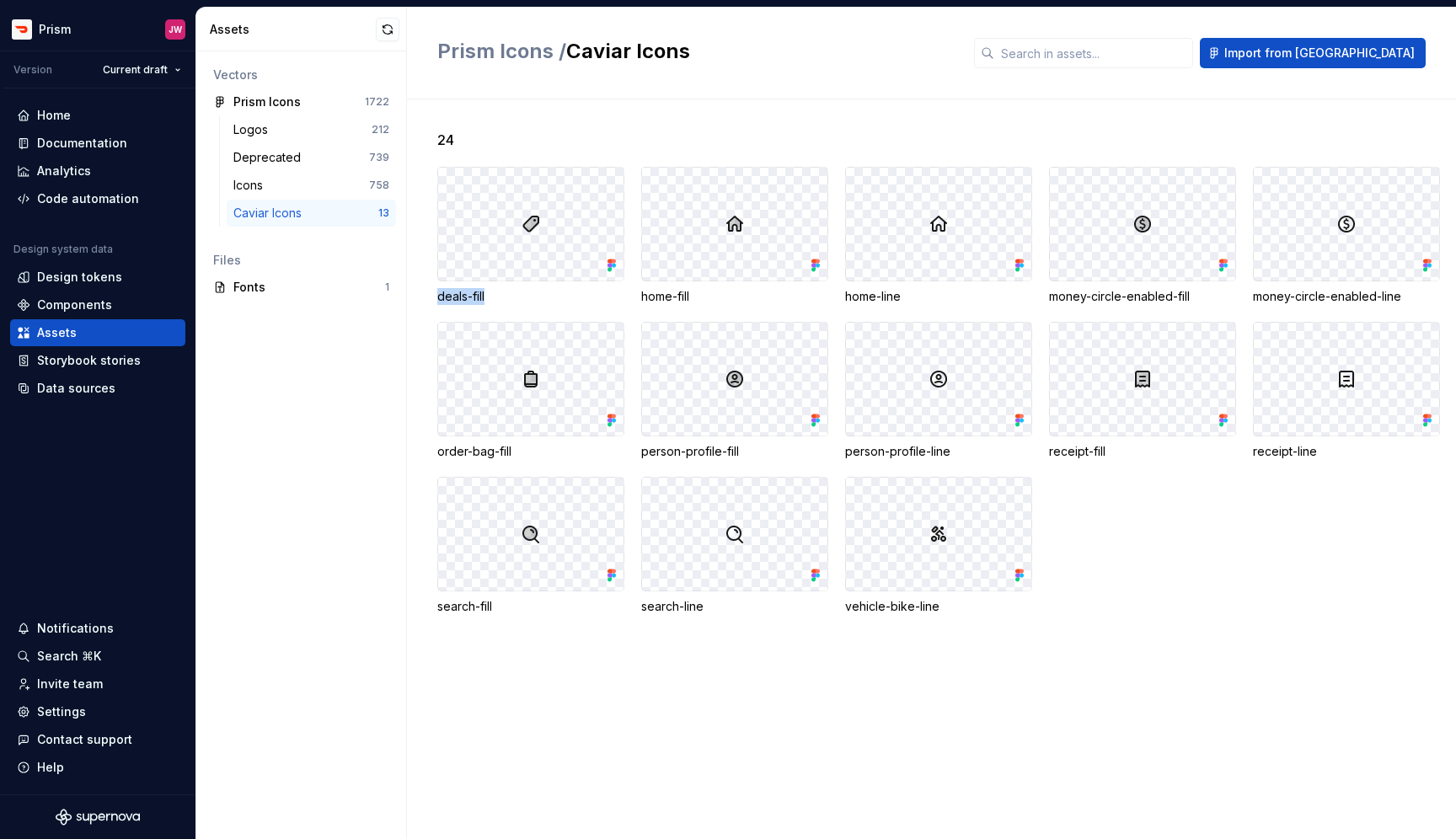
drag, startPoint x: 484, startPoint y: 299, endPoint x: 438, endPoint y: 299, distance: 46.0
click at [438, 299] on div "deals-fill" at bounding box center [530, 296] width 187 height 17
click at [479, 296] on div "deals-fill" at bounding box center [530, 296] width 187 height 17
drag, startPoint x: 491, startPoint y: 294, endPoint x: 437, endPoint y: 300, distance: 54.3
click at [437, 300] on div "24 deals-fill home-fill home-line money-circle-enabled-fill money-circle-enable…" at bounding box center [932, 469] width 1049 height 740
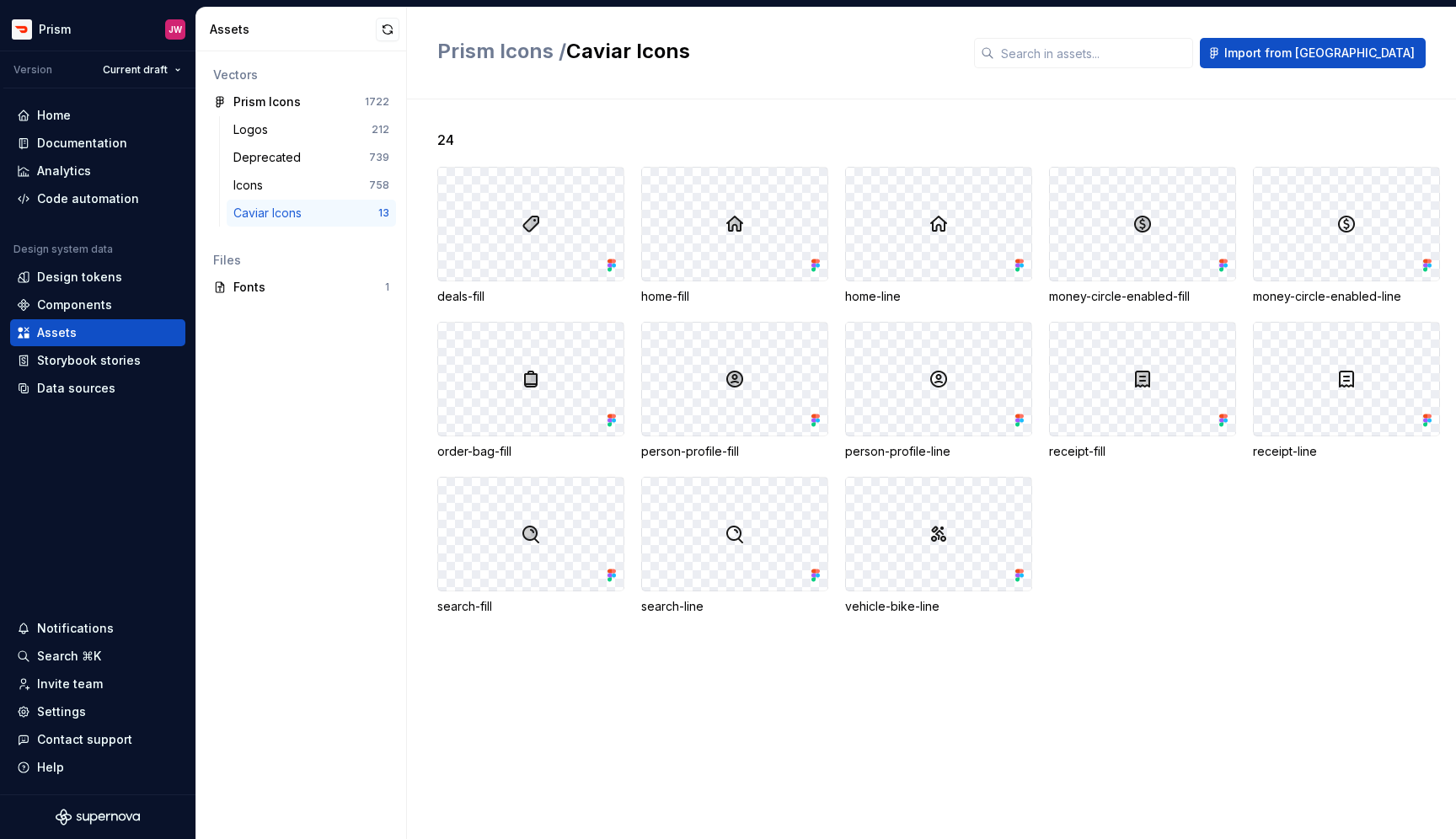
click at [1136, 620] on div "24 deals-fill home-fill home-line money-circle-enabled-fill money-circle-enable…" at bounding box center [946, 392] width 1018 height 525
drag, startPoint x: 453, startPoint y: 140, endPoint x: 437, endPoint y: 140, distance: 16.0
click at [438, 140] on span "24" at bounding box center [445, 139] width 16 height 20
click at [460, 142] on div "24" at bounding box center [946, 139] width 1018 height 20
drag, startPoint x: 449, startPoint y: 142, endPoint x: 438, endPoint y: 142, distance: 11.0
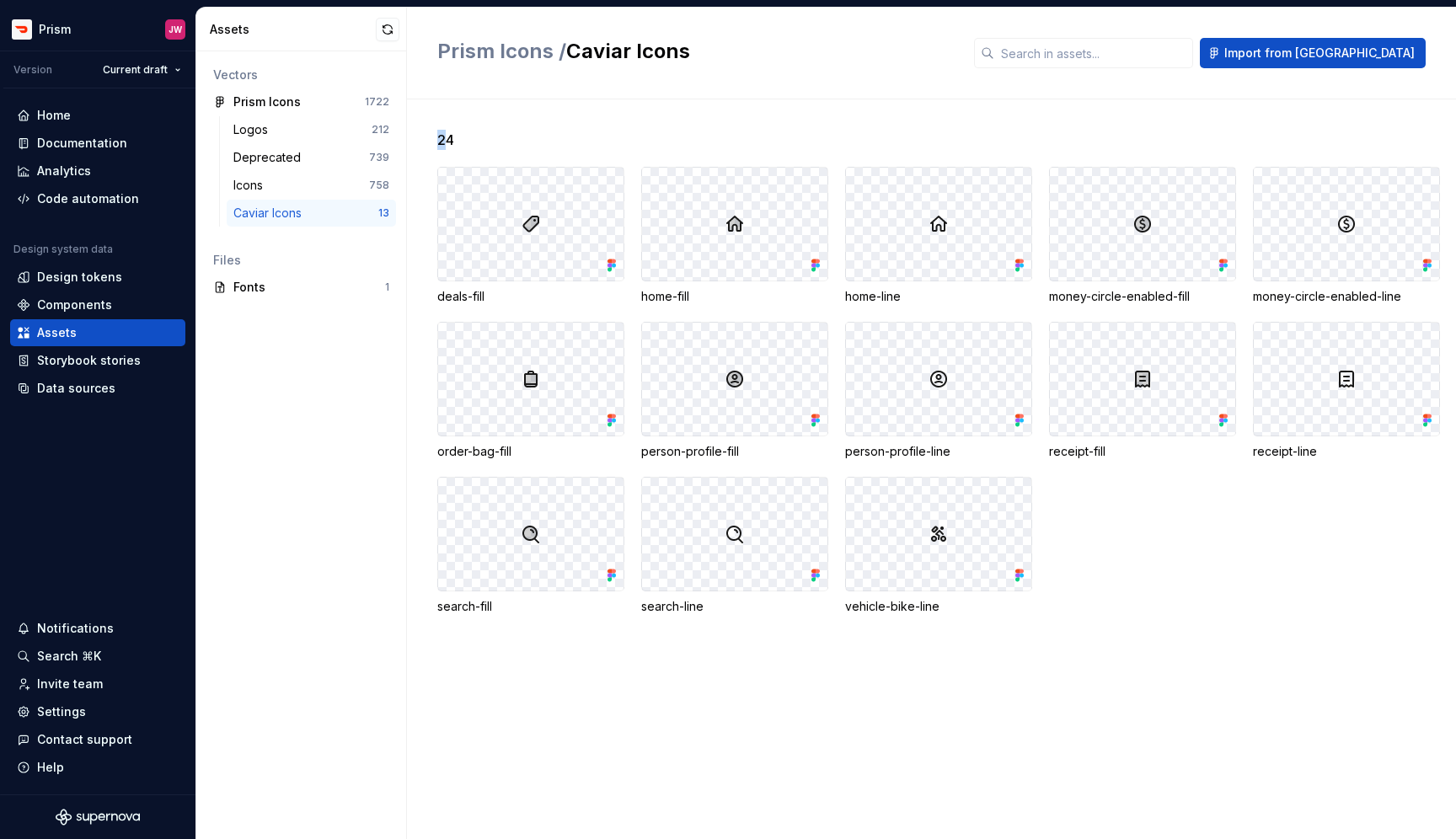
click at [438, 142] on span "24" at bounding box center [445, 139] width 16 height 20
click at [457, 142] on div "24" at bounding box center [946, 139] width 1018 height 20
drag, startPoint x: 455, startPoint y: 142, endPoint x: 437, endPoint y: 142, distance: 18.0
click at [437, 142] on div "24 deals-fill home-fill home-line money-circle-enabled-fill money-circle-enable…" at bounding box center [932, 469] width 1049 height 740
click at [302, 128] on div "Logos" at bounding box center [302, 129] width 138 height 17
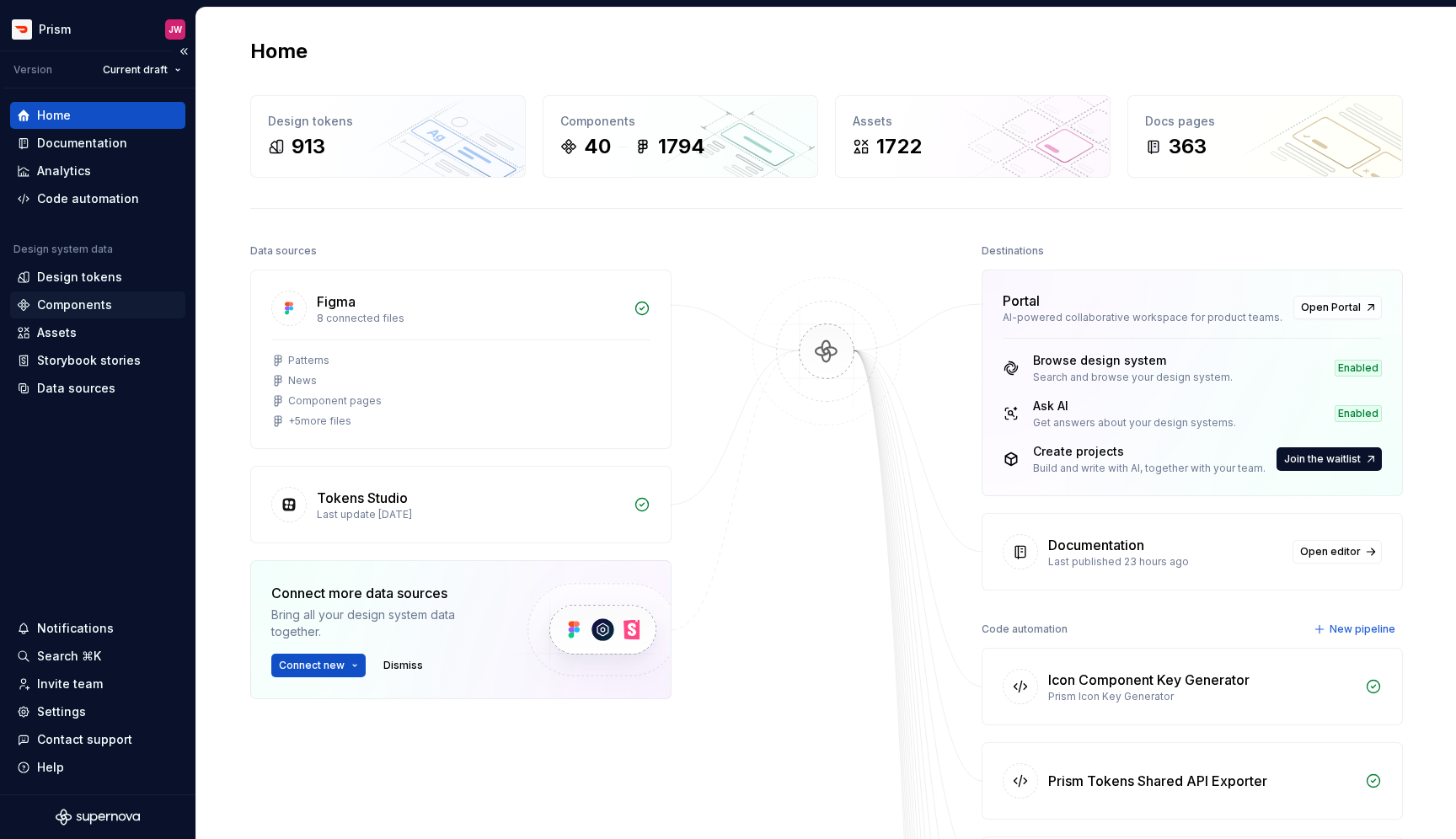
click at [106, 308] on div "Components" at bounding box center [75, 305] width 75 height 17
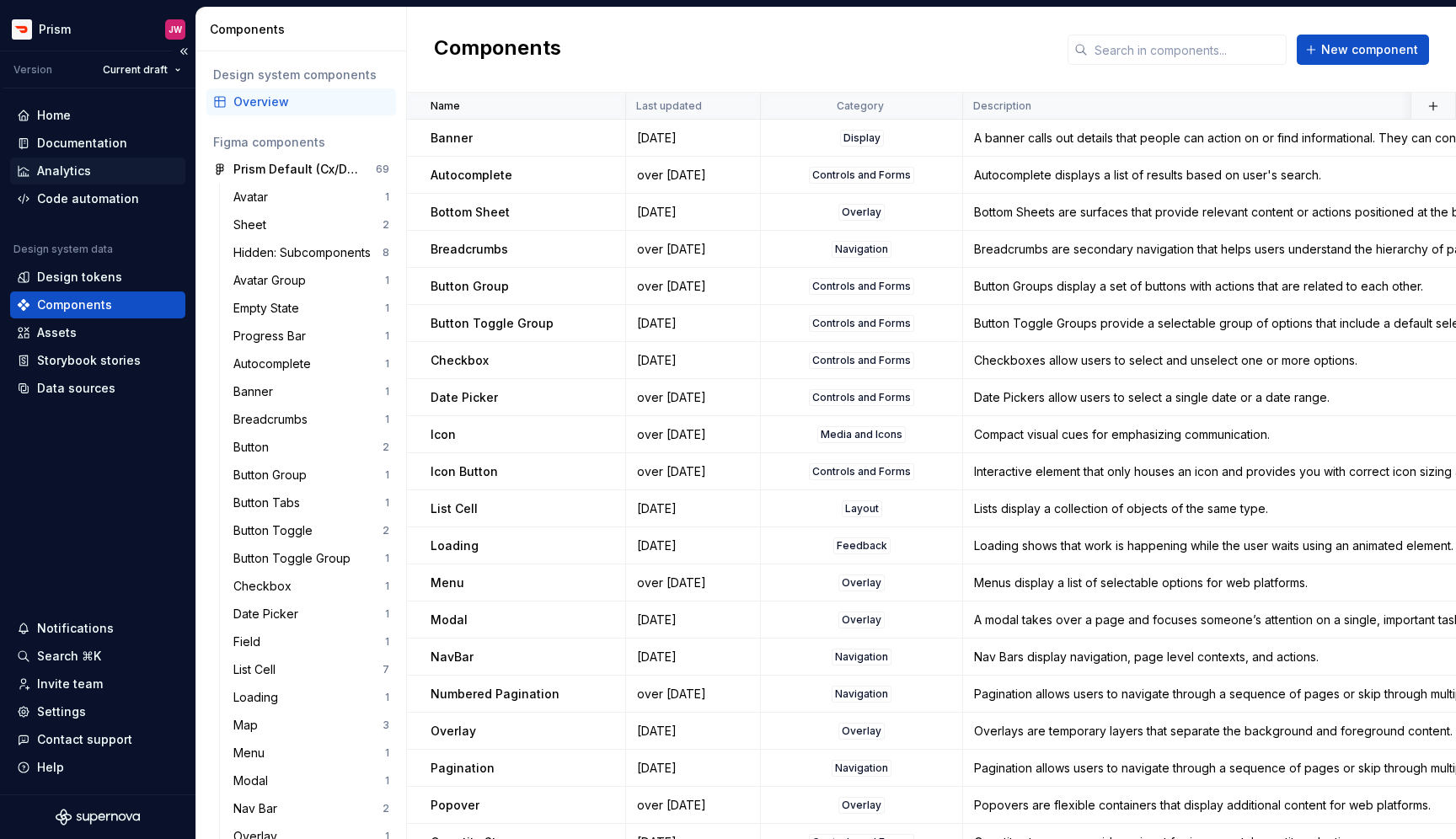
click at [83, 171] on div "Analytics" at bounding box center [64, 170] width 54 height 17
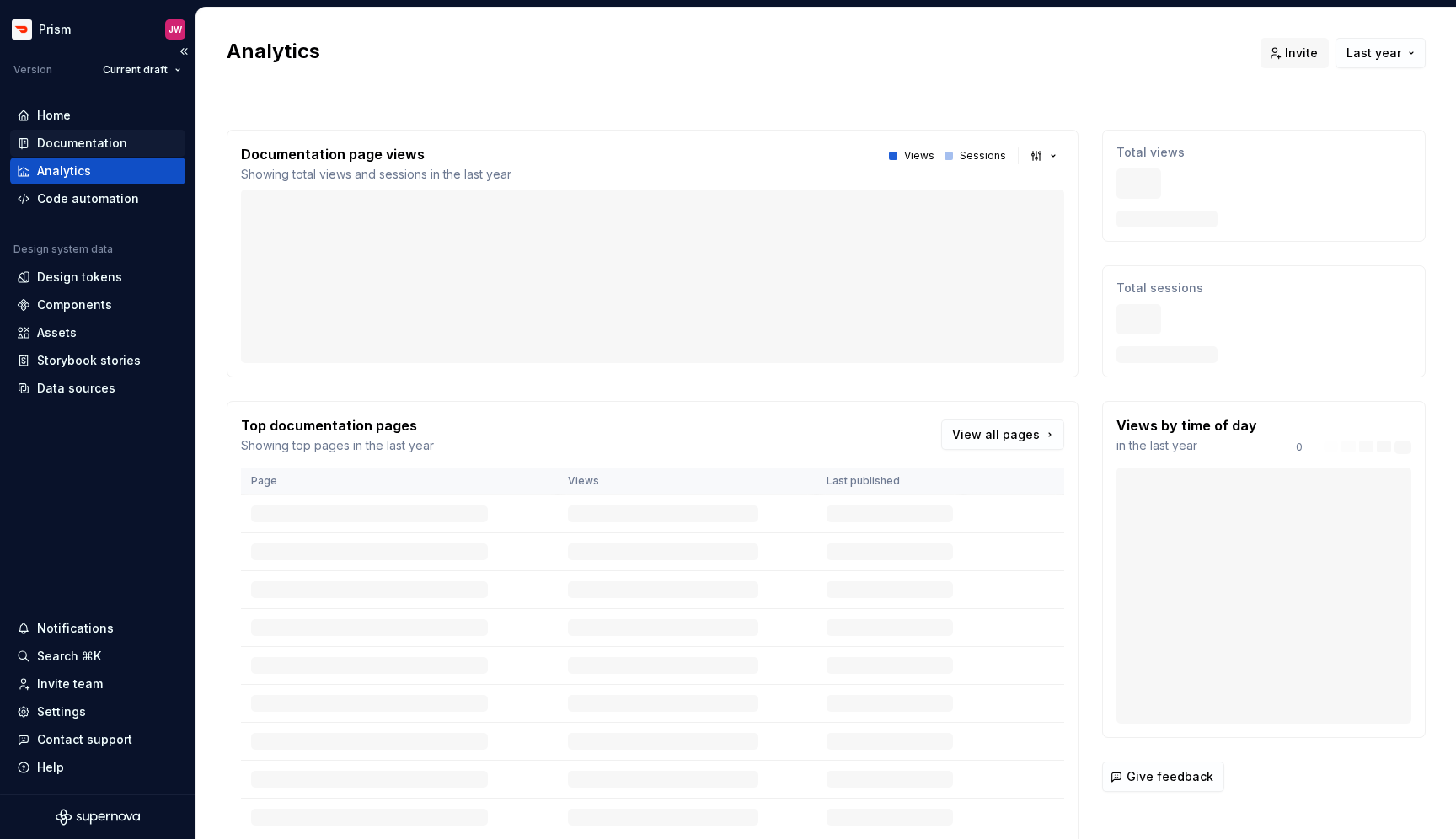
click at [91, 149] on div "Documentation" at bounding box center [82, 142] width 90 height 17
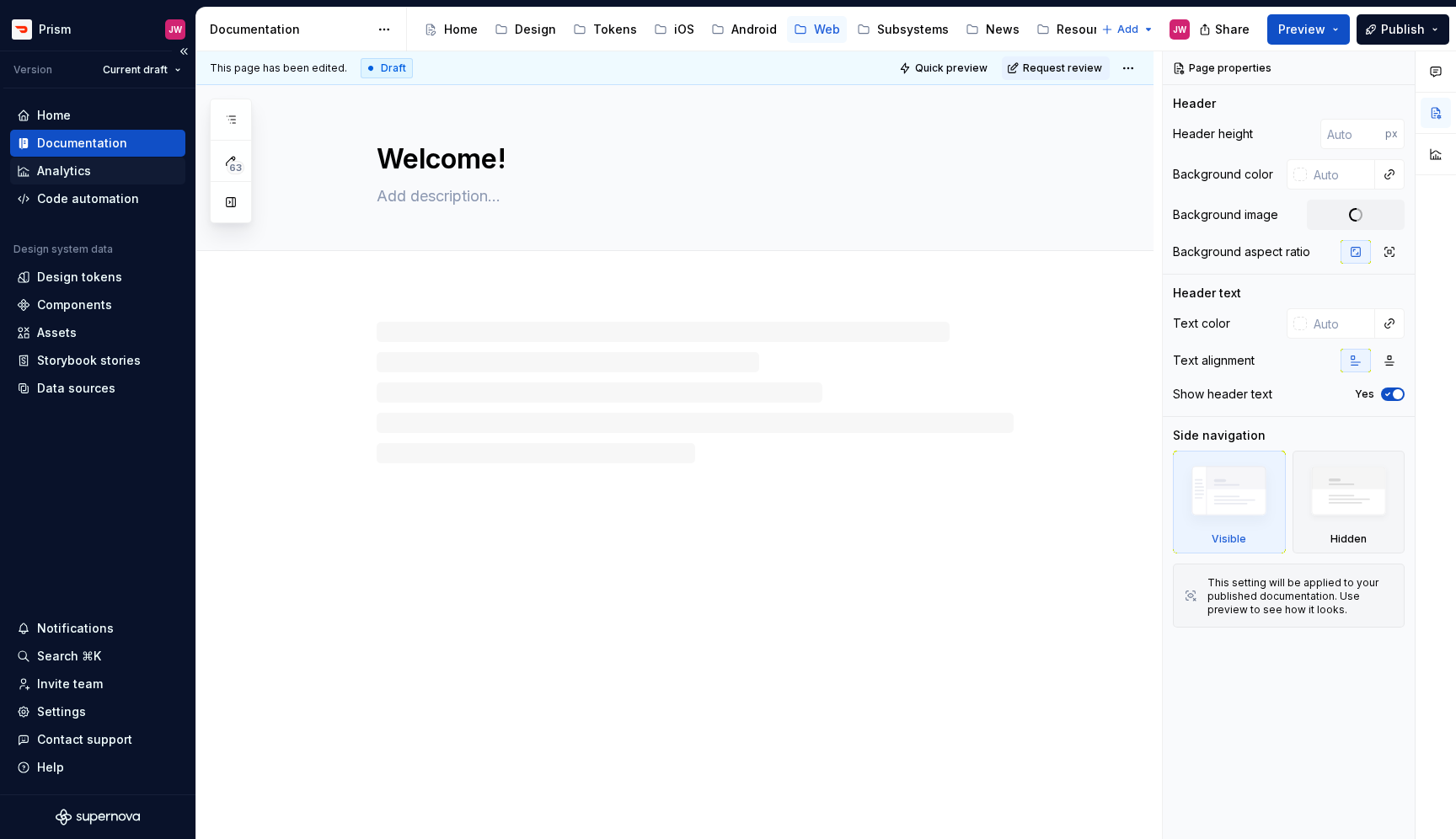
type textarea "*"
click at [88, 167] on div "Analytics" at bounding box center [64, 170] width 54 height 17
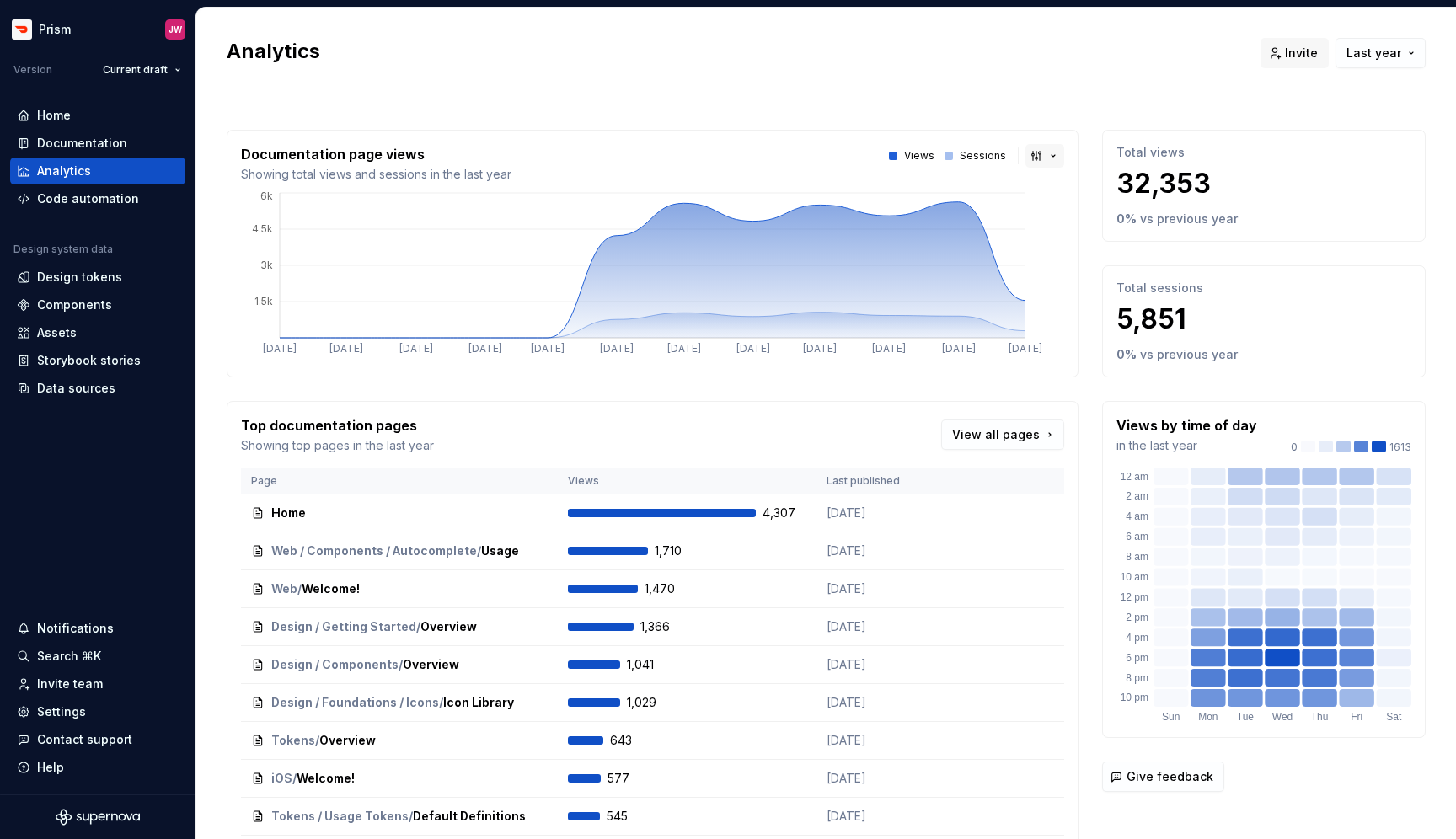
click at [1050, 157] on button "button" at bounding box center [1044, 155] width 39 height 23
click at [1086, 220] on div "Bar chart" at bounding box center [1083, 215] width 53 height 17
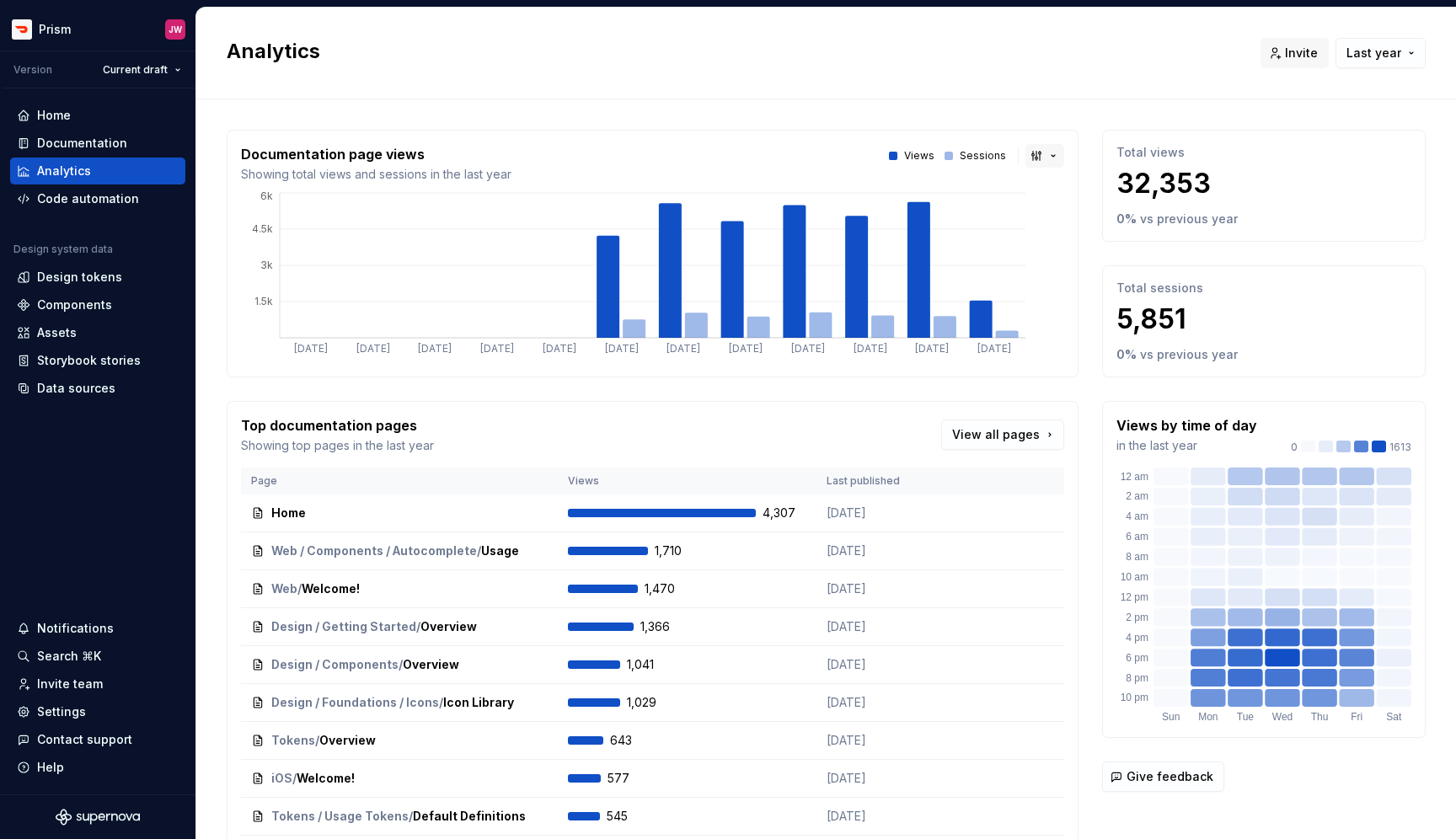
click at [1051, 160] on button "button" at bounding box center [1044, 155] width 39 height 23
click at [1078, 241] on div "Line chart" at bounding box center [1086, 242] width 59 height 17
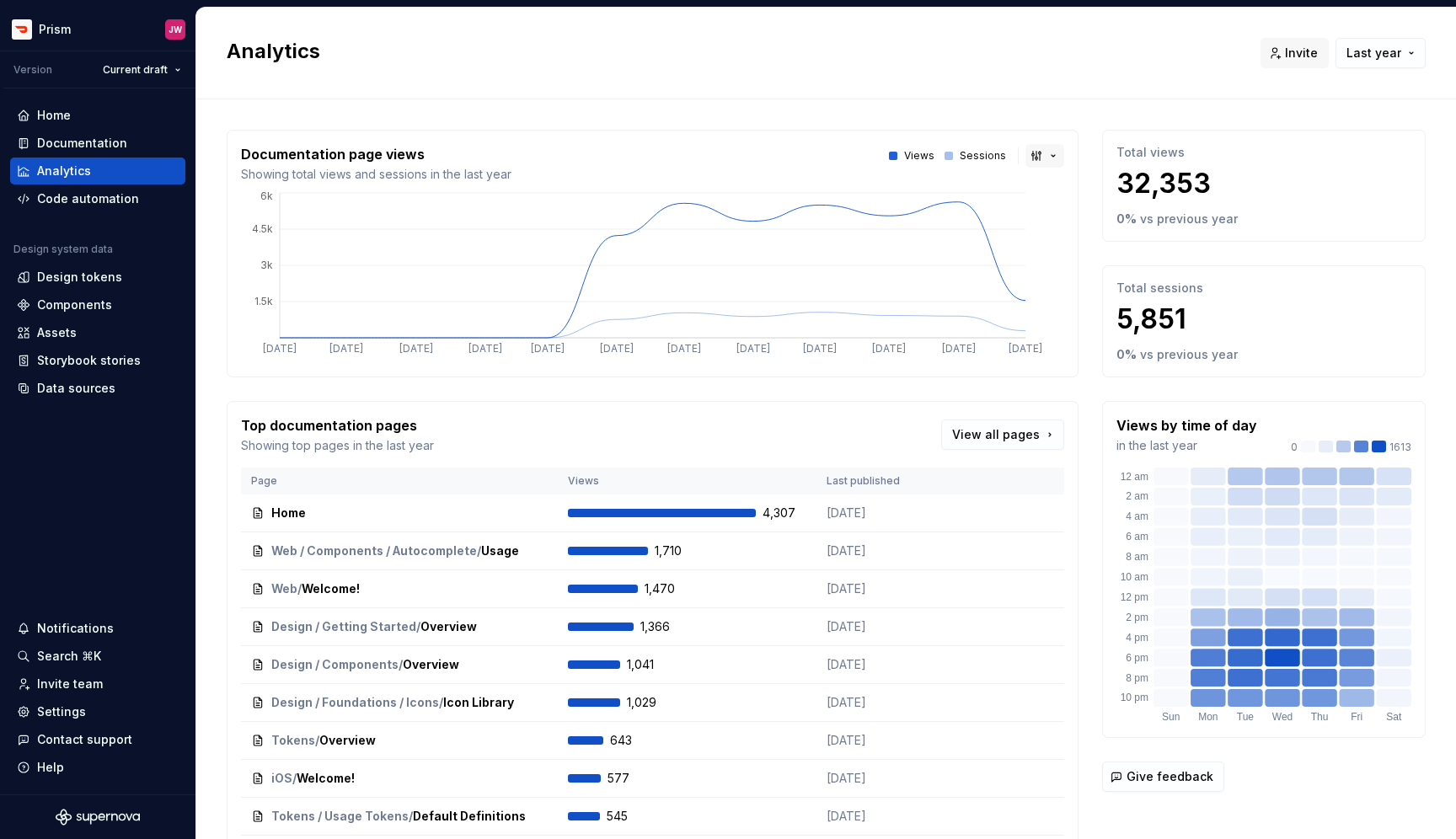
click at [1044, 150] on button "button" at bounding box center [1044, 155] width 39 height 23
click at [1055, 185] on span "Area chart" at bounding box center [1101, 188] width 143 height 27
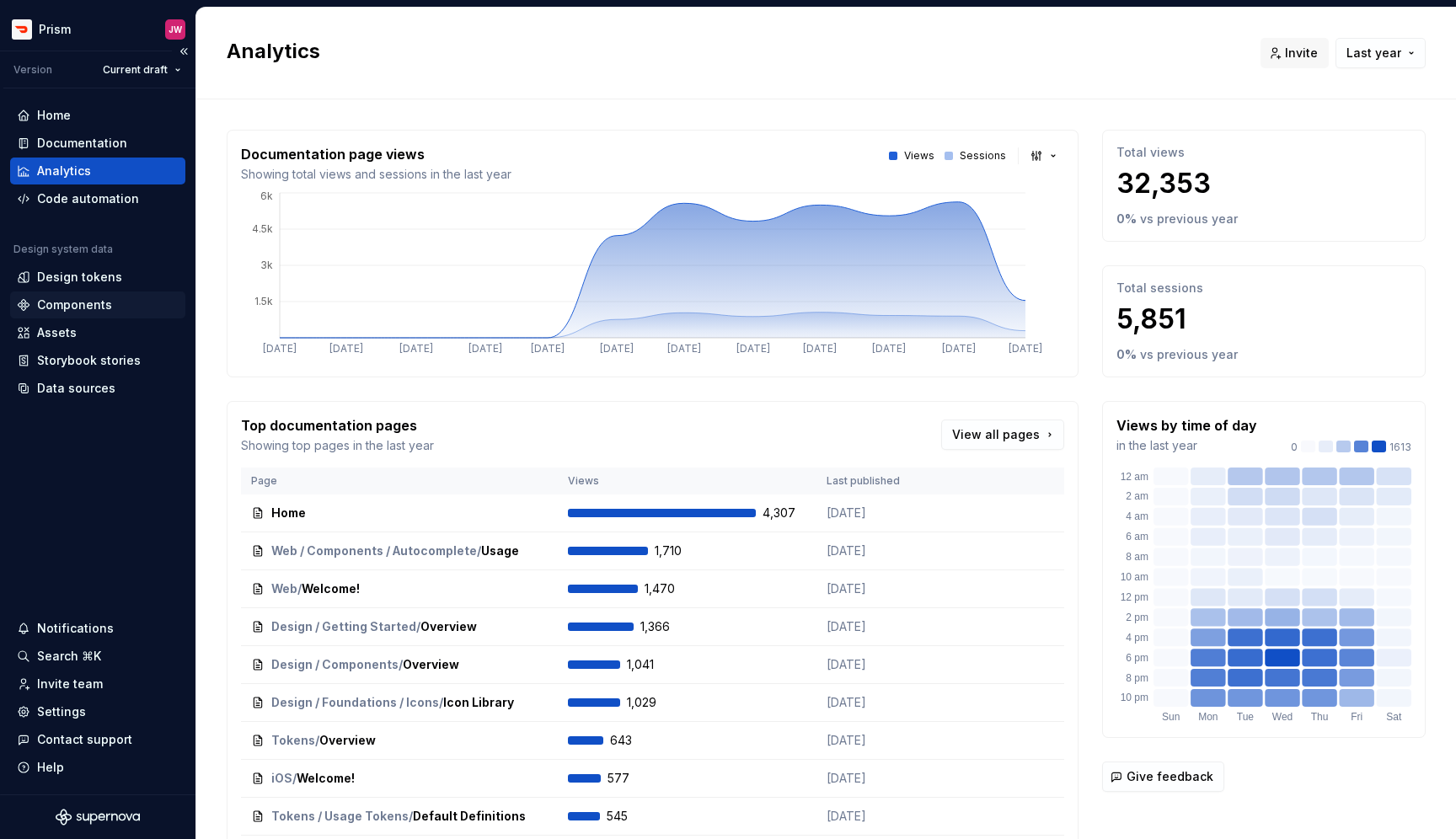
click at [86, 313] on div "Components" at bounding box center [75, 305] width 75 height 17
